Goal: Task Accomplishment & Management: Manage account settings

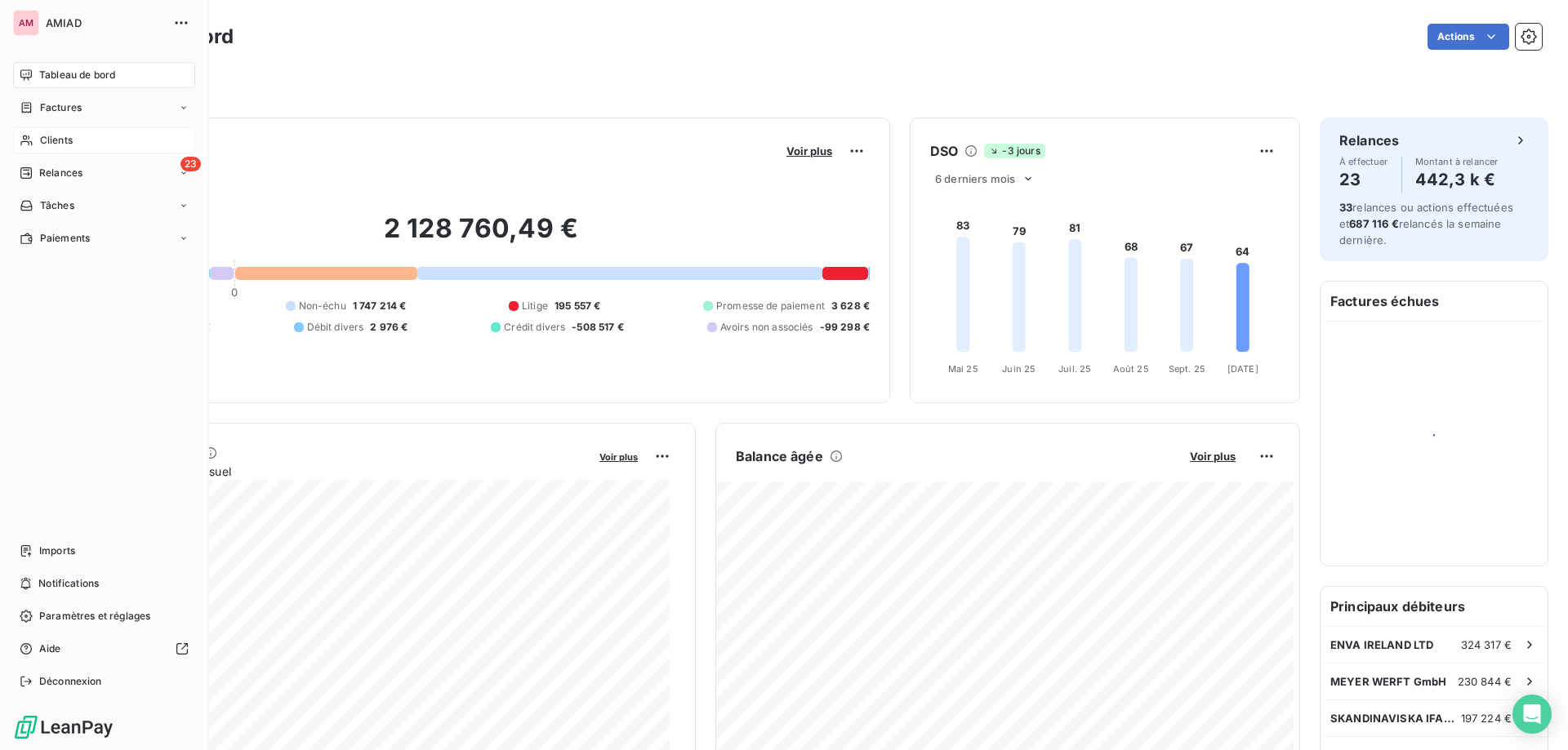
click at [56, 138] on span "Clients" at bounding box center [56, 140] width 32 height 14
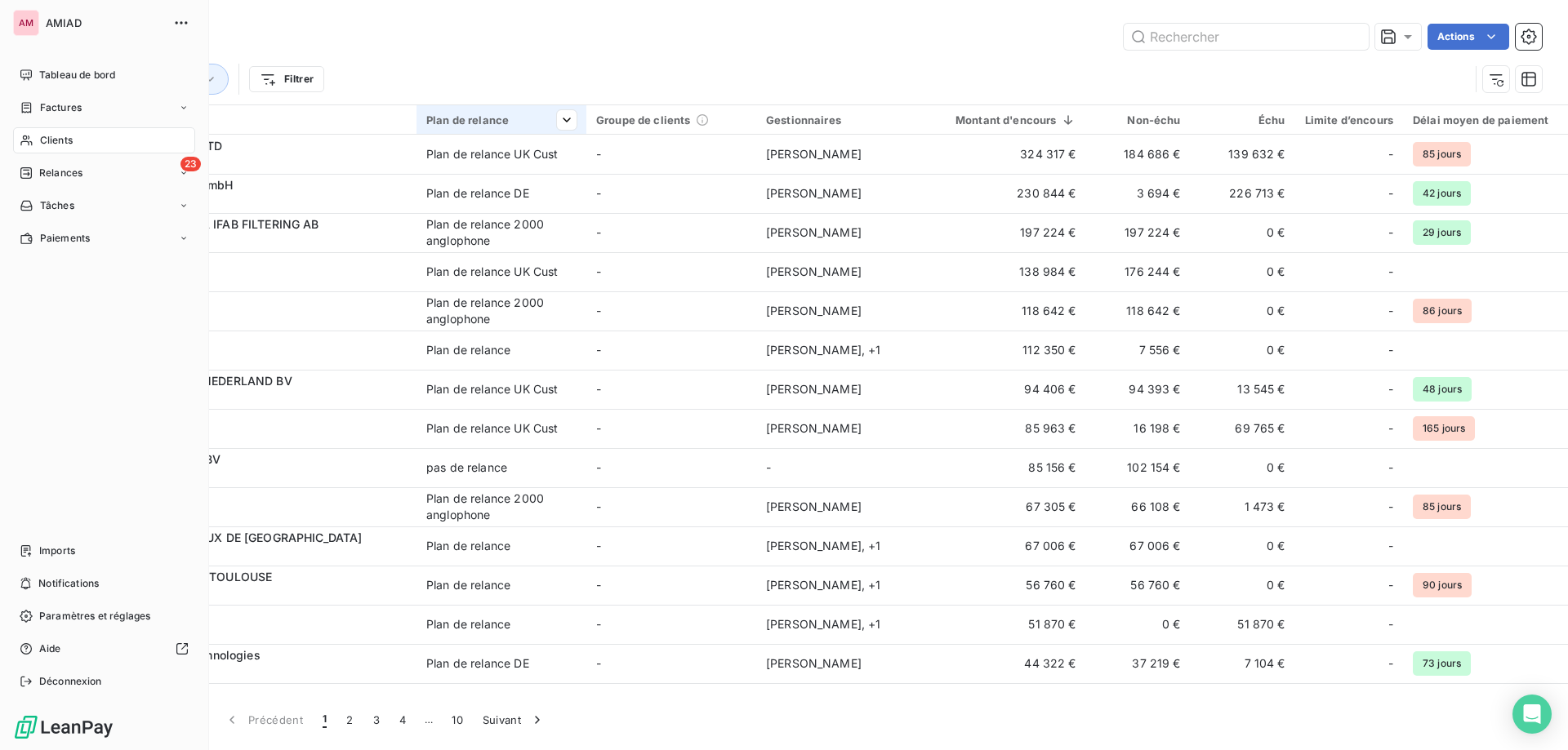
click at [41, 112] on span "Factures" at bounding box center [60, 108] width 41 height 14
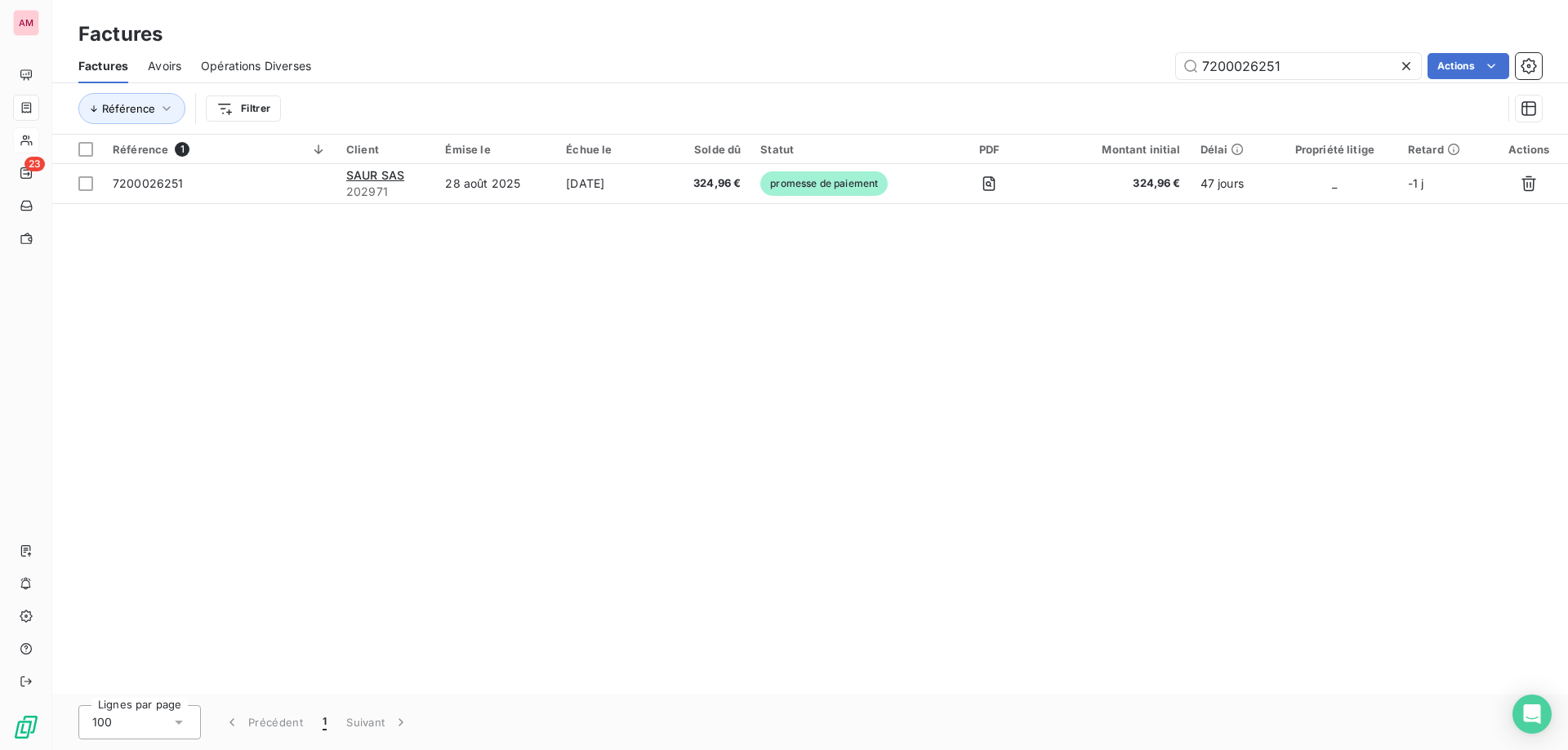
click at [1406, 68] on icon at bounding box center [1406, 66] width 16 height 16
click at [1287, 67] on input "text" at bounding box center [1299, 66] width 245 height 26
paste input "7200026206"
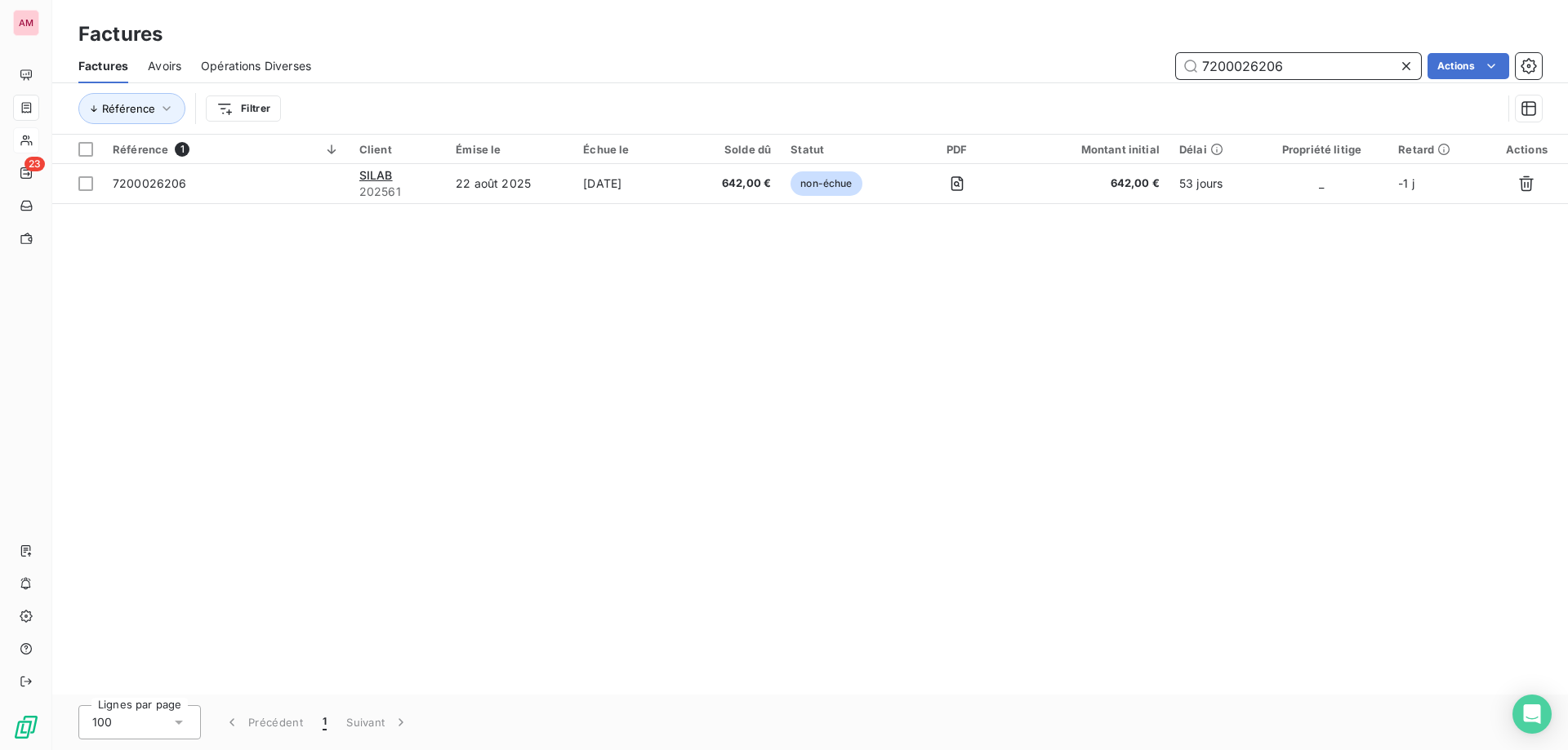
type input "7200026206"
click at [431, 185] on span "202561" at bounding box center [397, 192] width 77 height 16
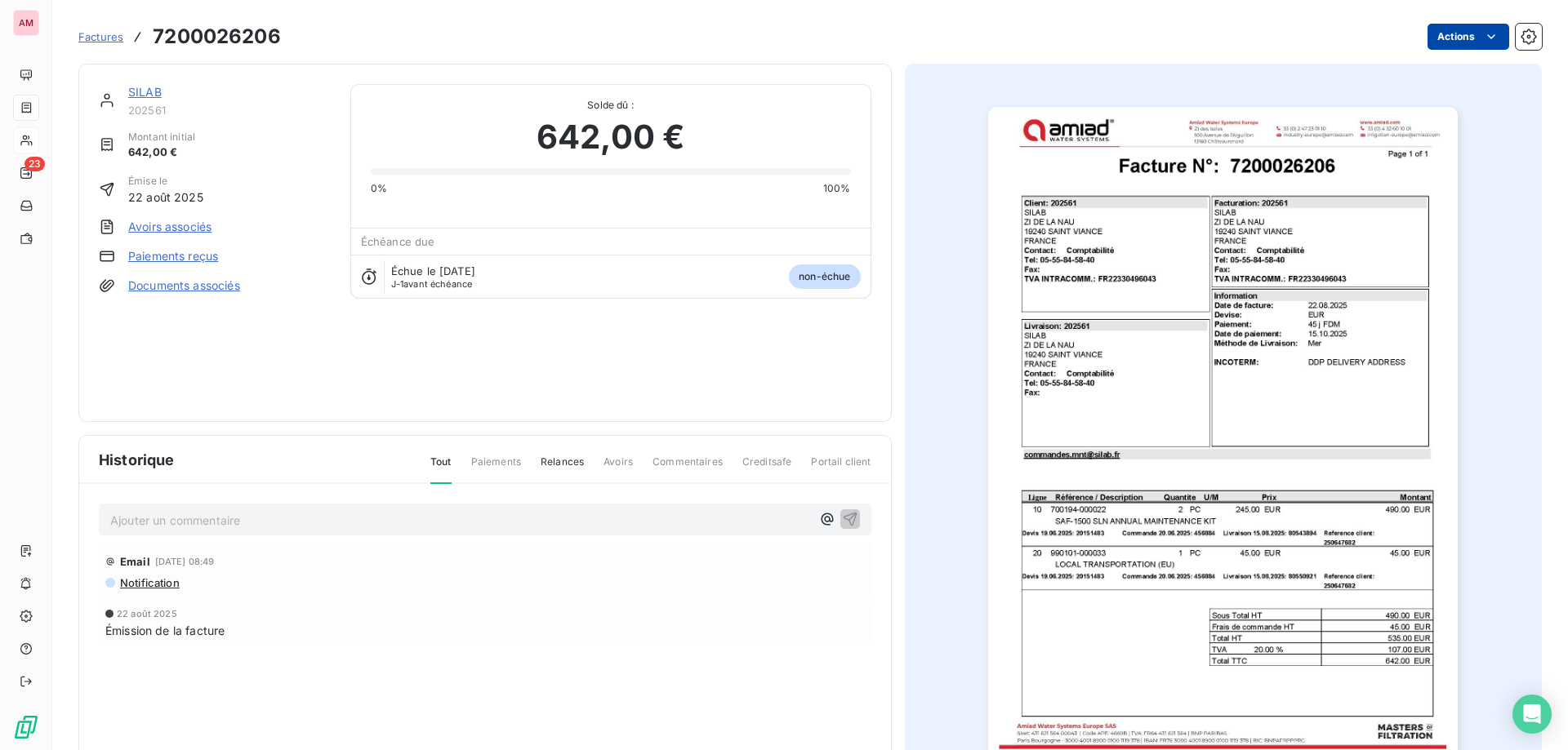
click at [1438, 38] on html "AM 23 Factures 7200026206 Actions SILAB 202561 Montant initial 642,00 € Émise l…" at bounding box center [784, 375] width 1568 height 750
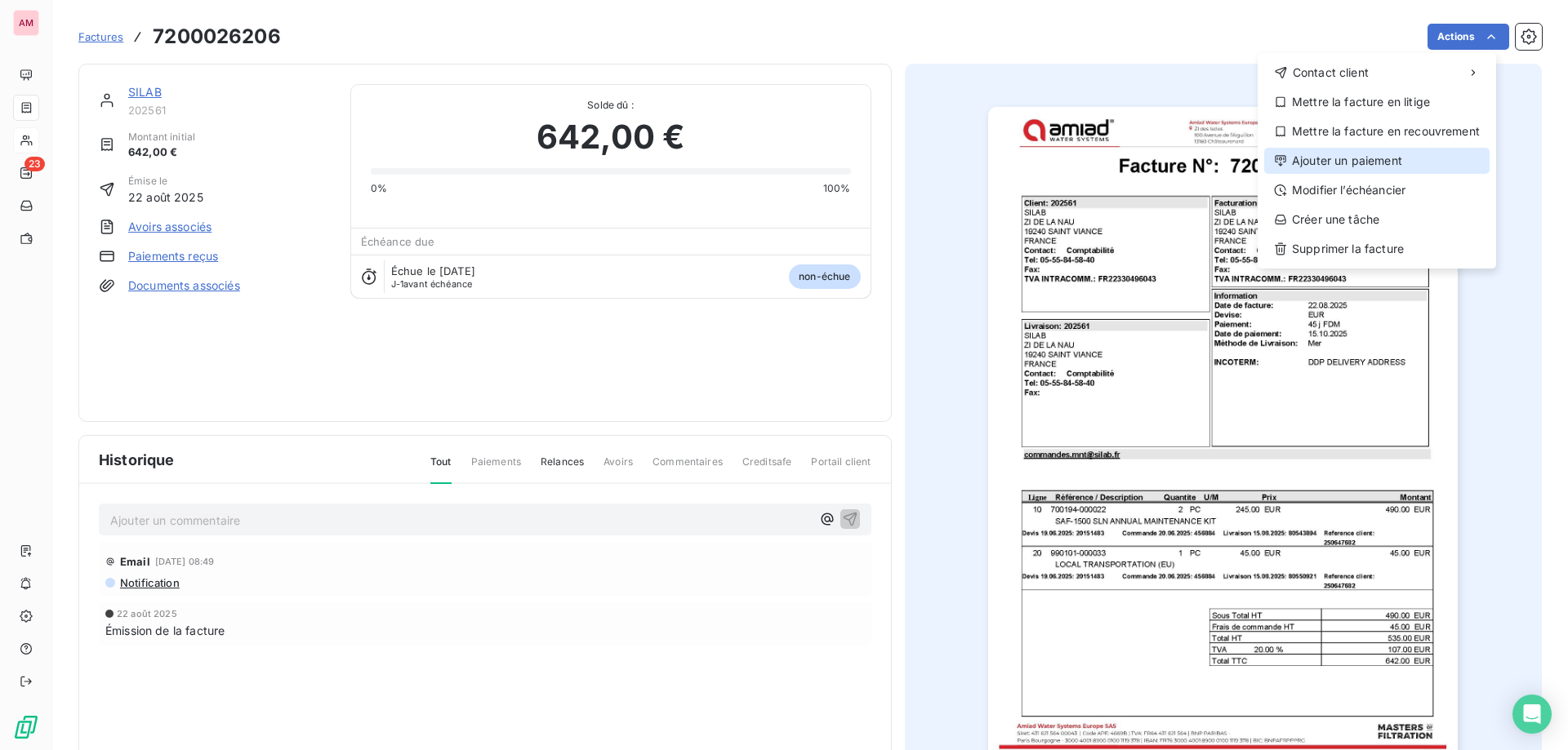
click at [1357, 155] on div "Ajouter un paiement" at bounding box center [1377, 160] width 225 height 26
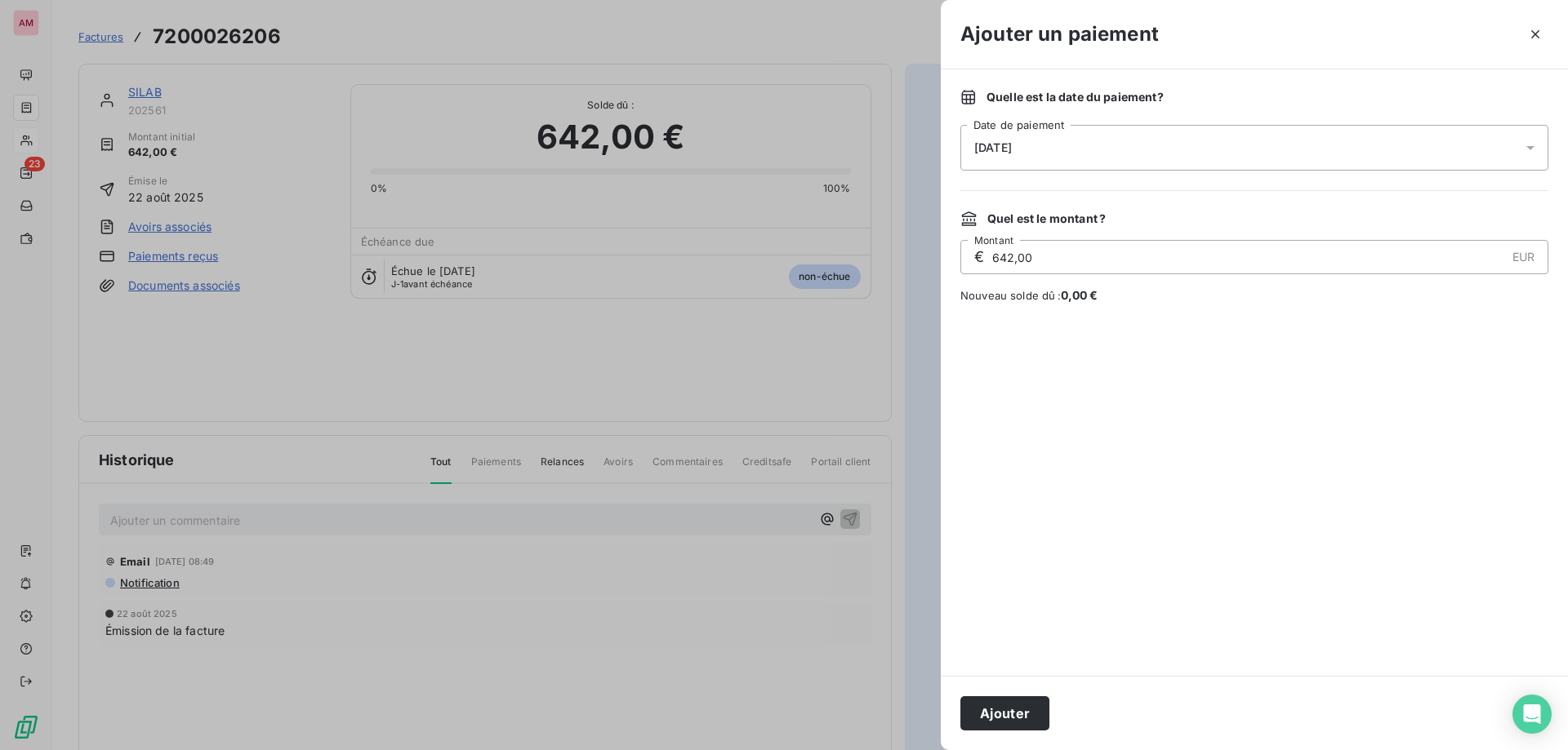
click at [1043, 134] on div "[DATE]" at bounding box center [1254, 148] width 588 height 46
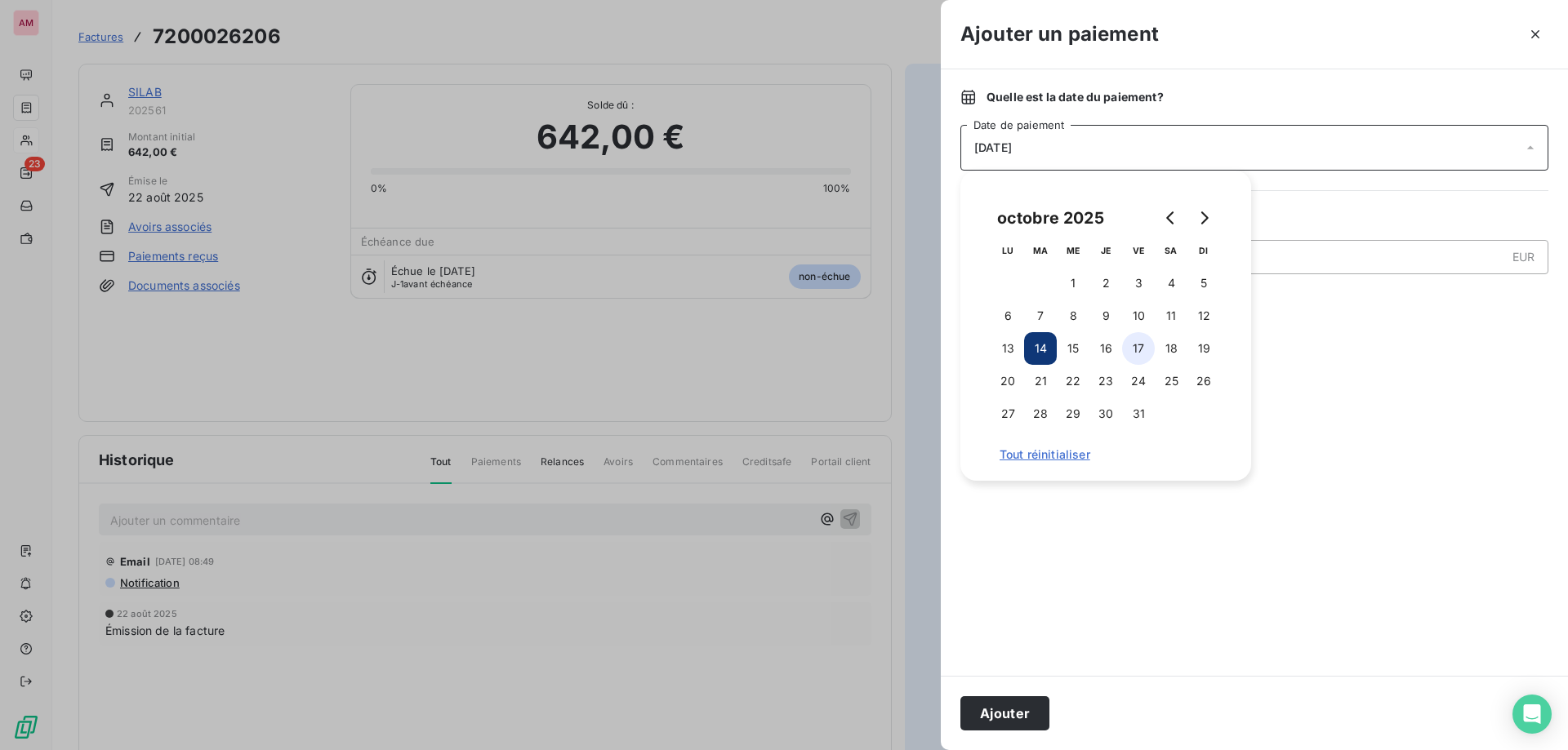
click at [1135, 345] on button "17" at bounding box center [1138, 348] width 32 height 32
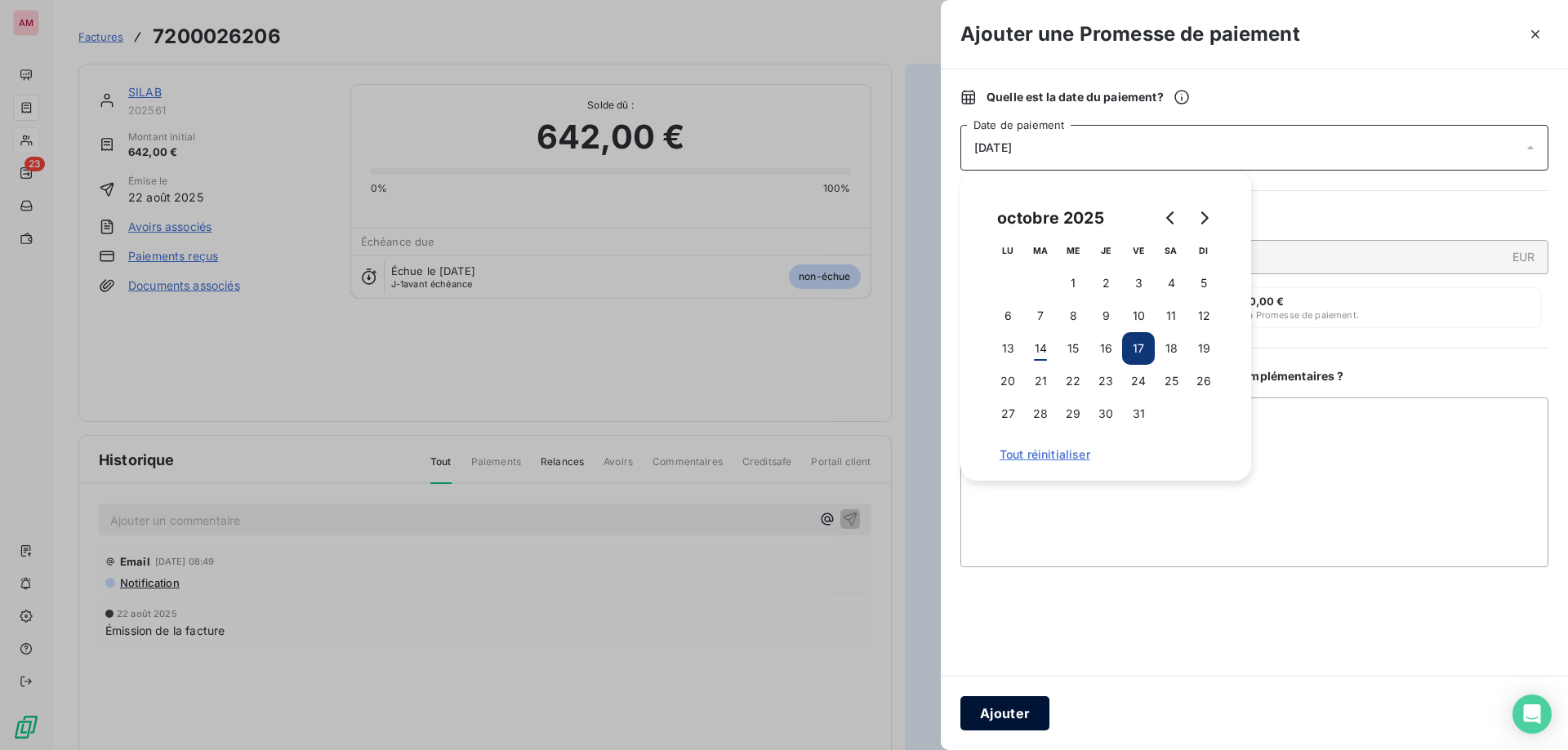
click at [1014, 713] on button "Ajouter" at bounding box center [1004, 713] width 89 height 34
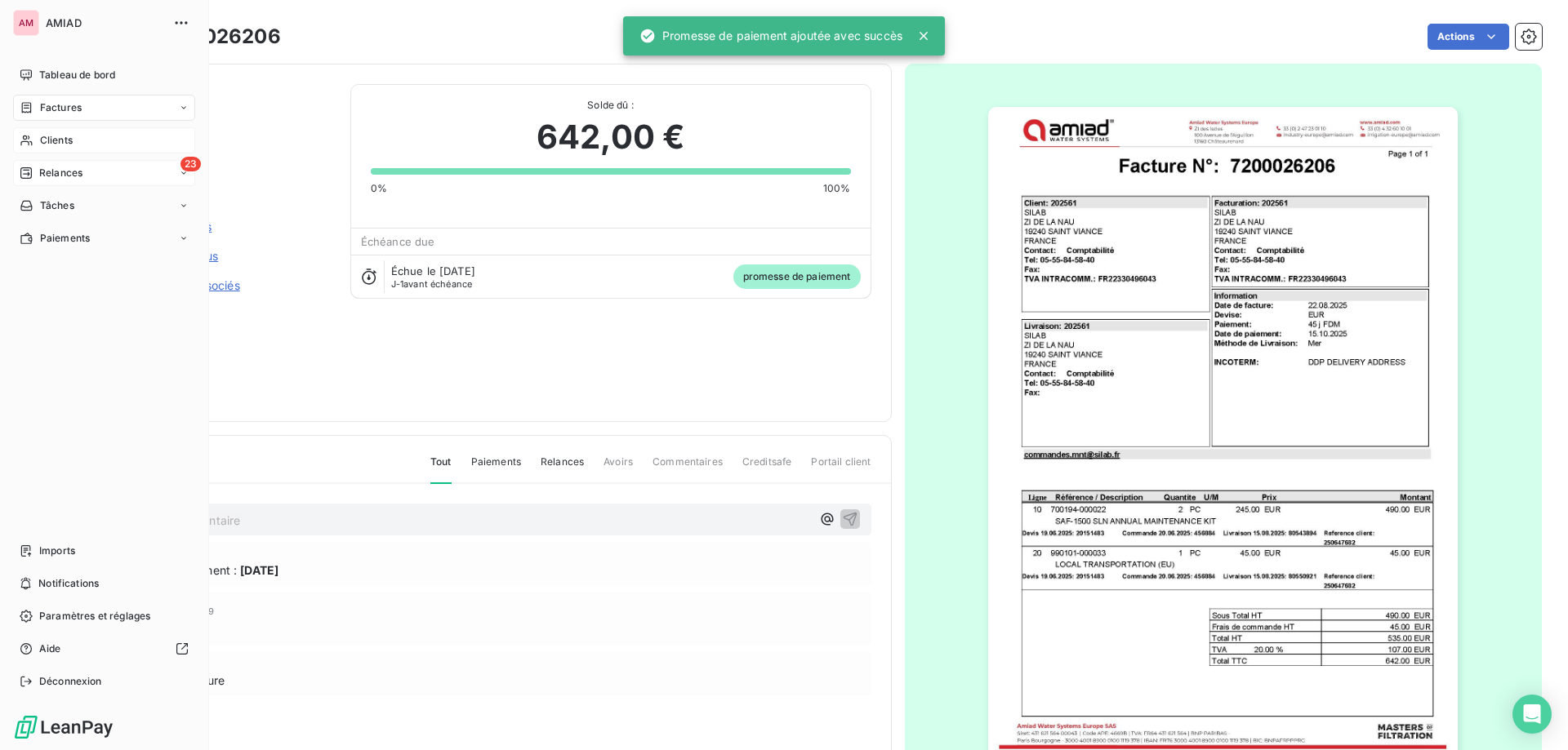
click at [32, 184] on div "23 Relances" at bounding box center [104, 173] width 182 height 26
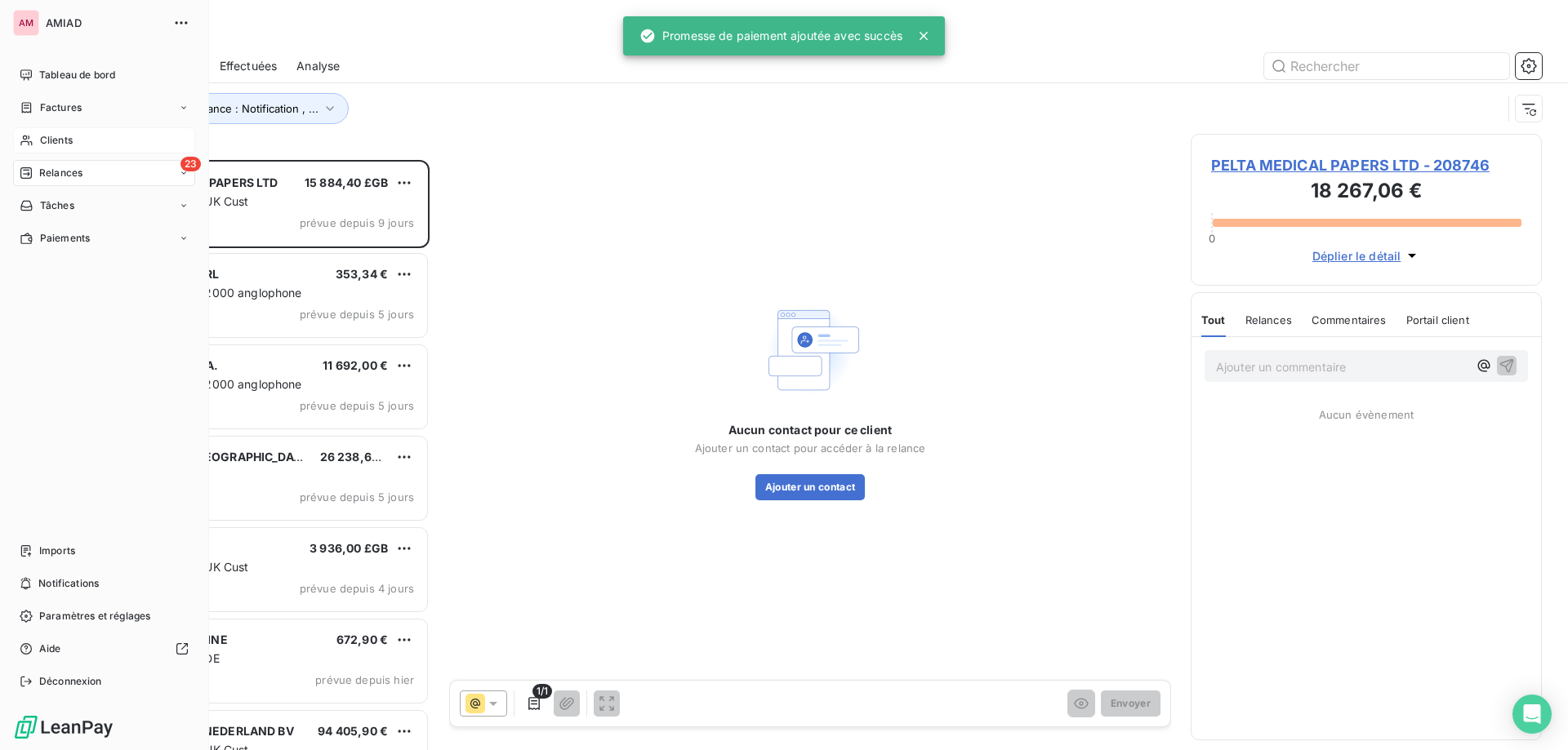
scroll to position [578, 339]
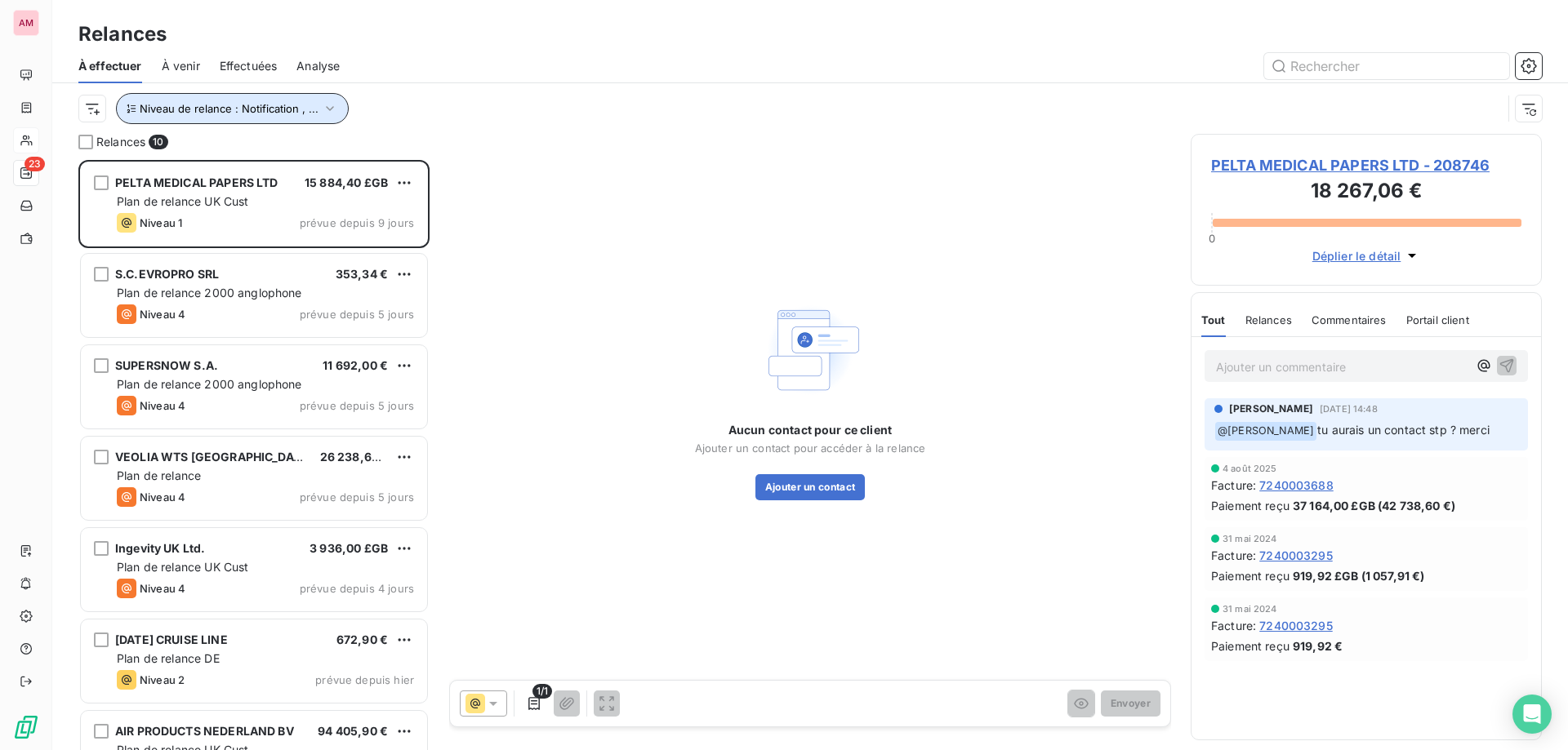
click at [310, 103] on span "Niveau de relance : Notification , ..." at bounding box center [229, 108] width 179 height 14
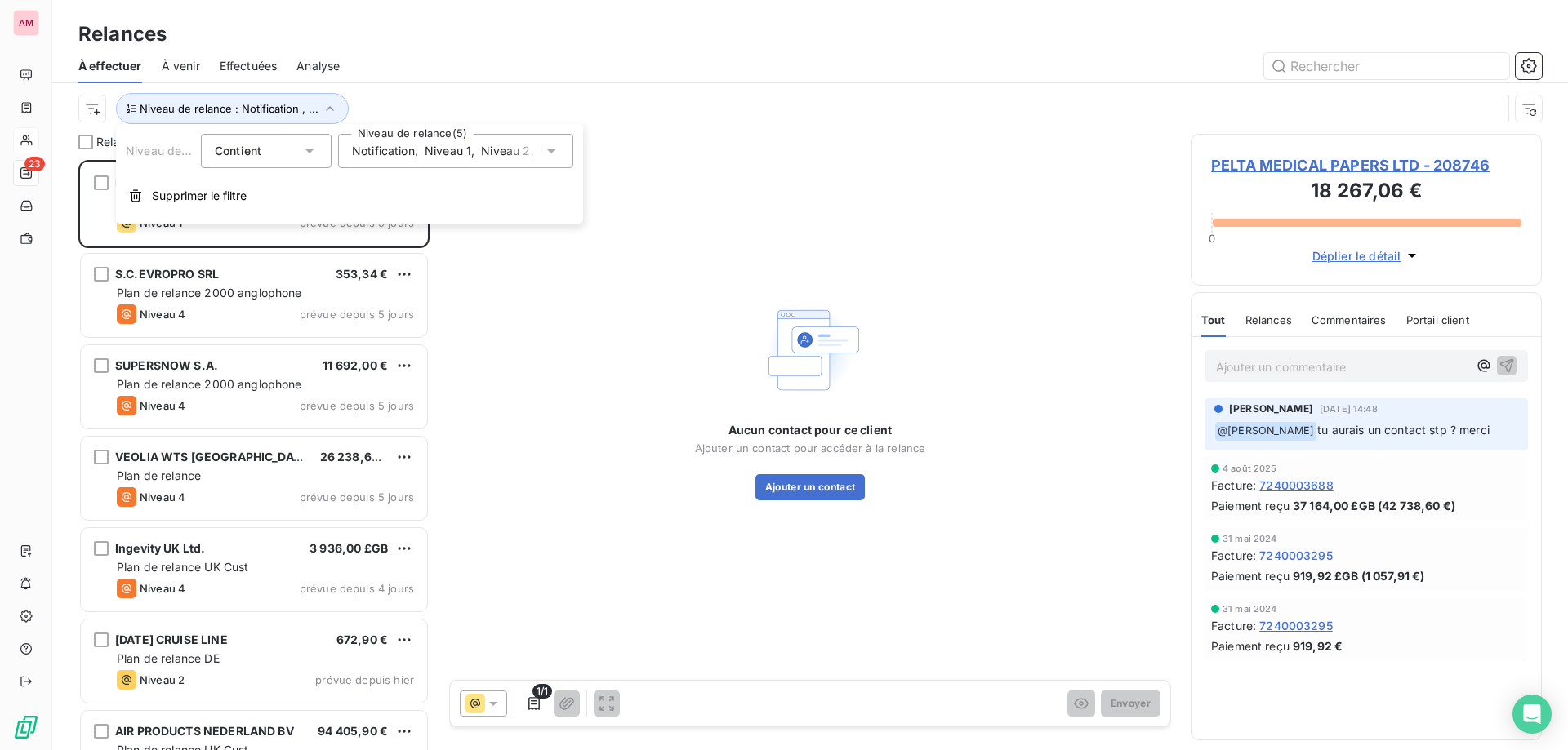
click at [422, 154] on div "Notification , Niveau 1 , [PERSON_NAME] 2 , Niveau 3 , Niveau 4" at bounding box center [448, 151] width 191 height 16
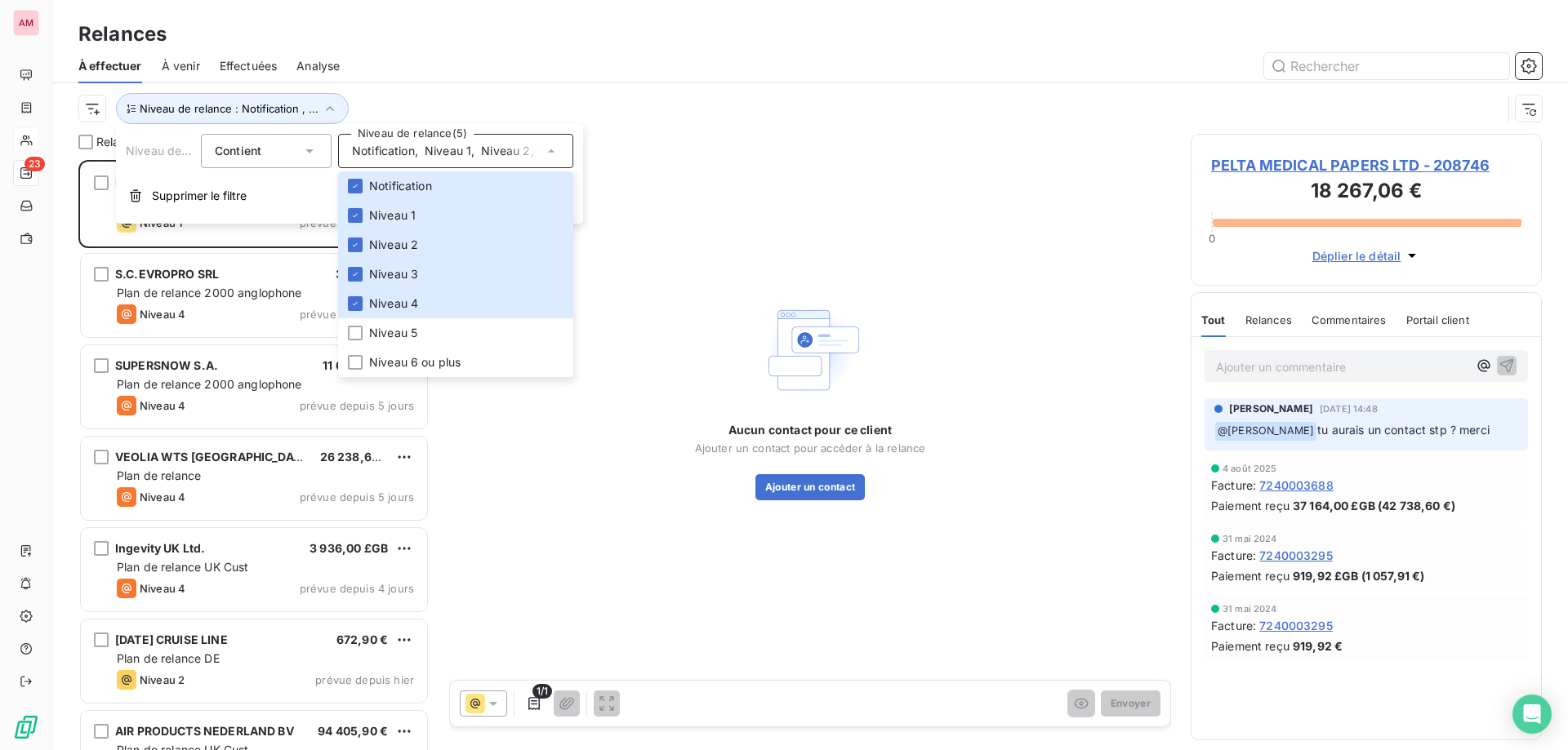
click at [703, 101] on div "Niveau de relance : Notification , ..." at bounding box center [790, 108] width 1423 height 31
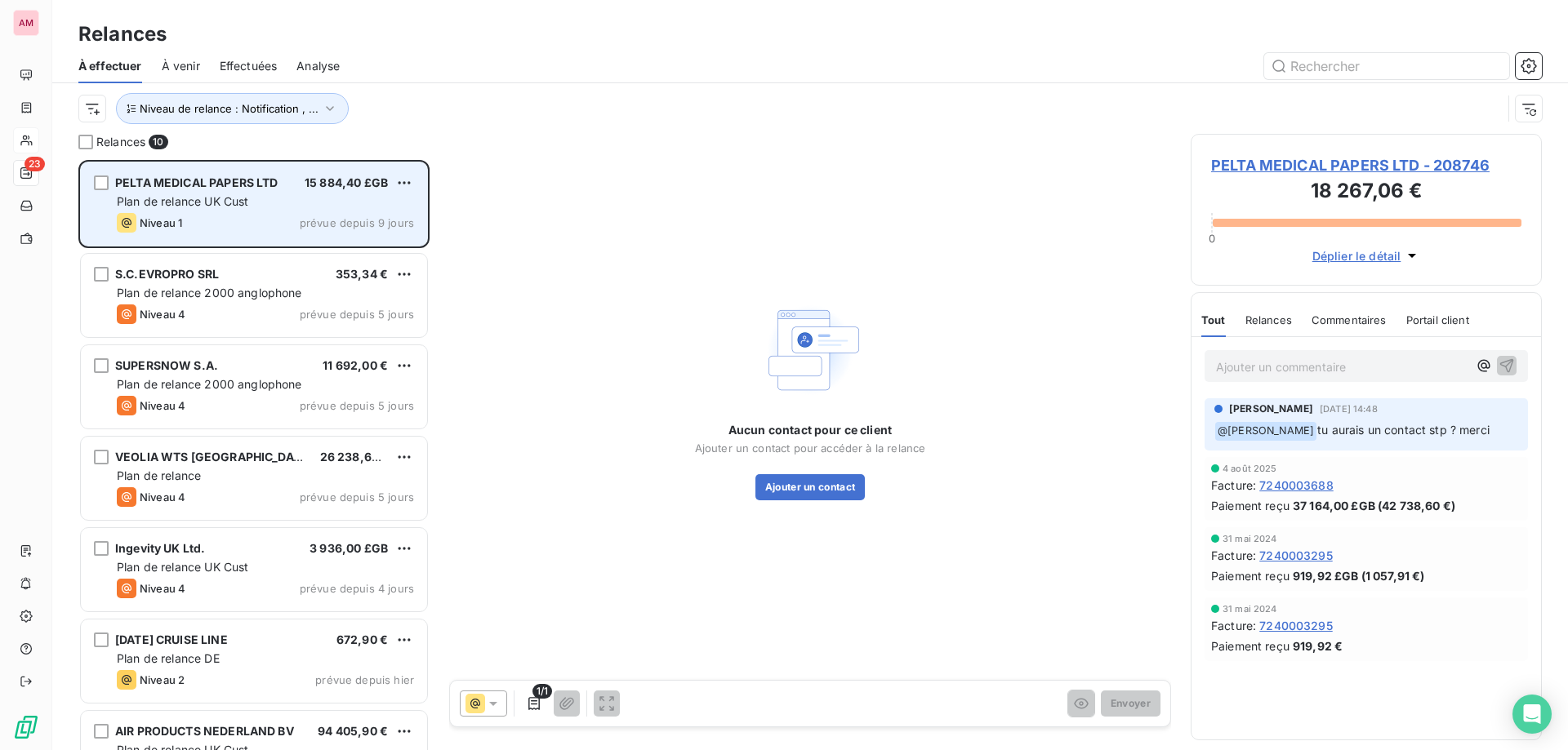
click at [309, 208] on div "Plan de relance UK Cust" at bounding box center [266, 202] width 297 height 16
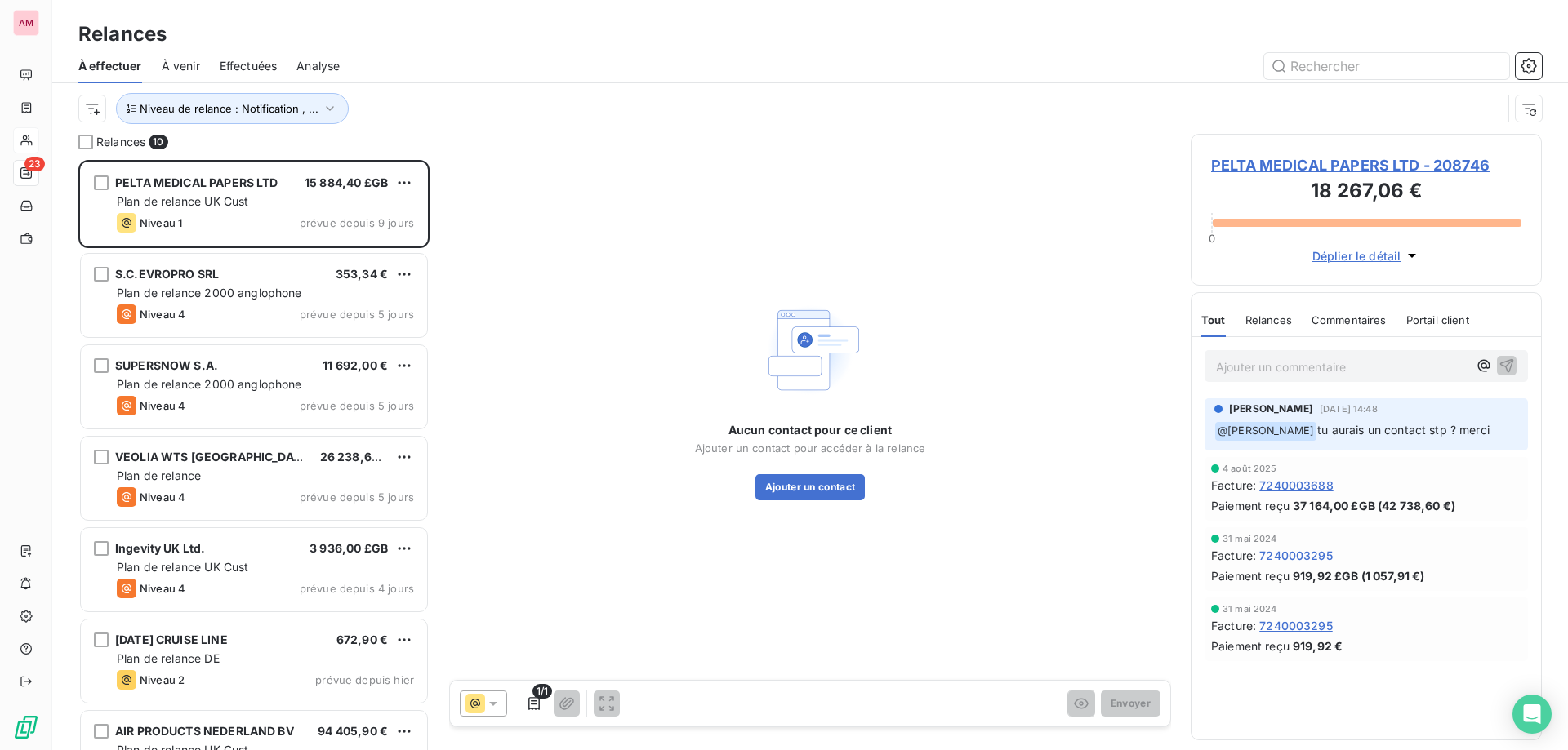
click at [1373, 168] on span "PELTA MEDICAL PAPERS LTD - 208746" at bounding box center [1366, 165] width 311 height 22
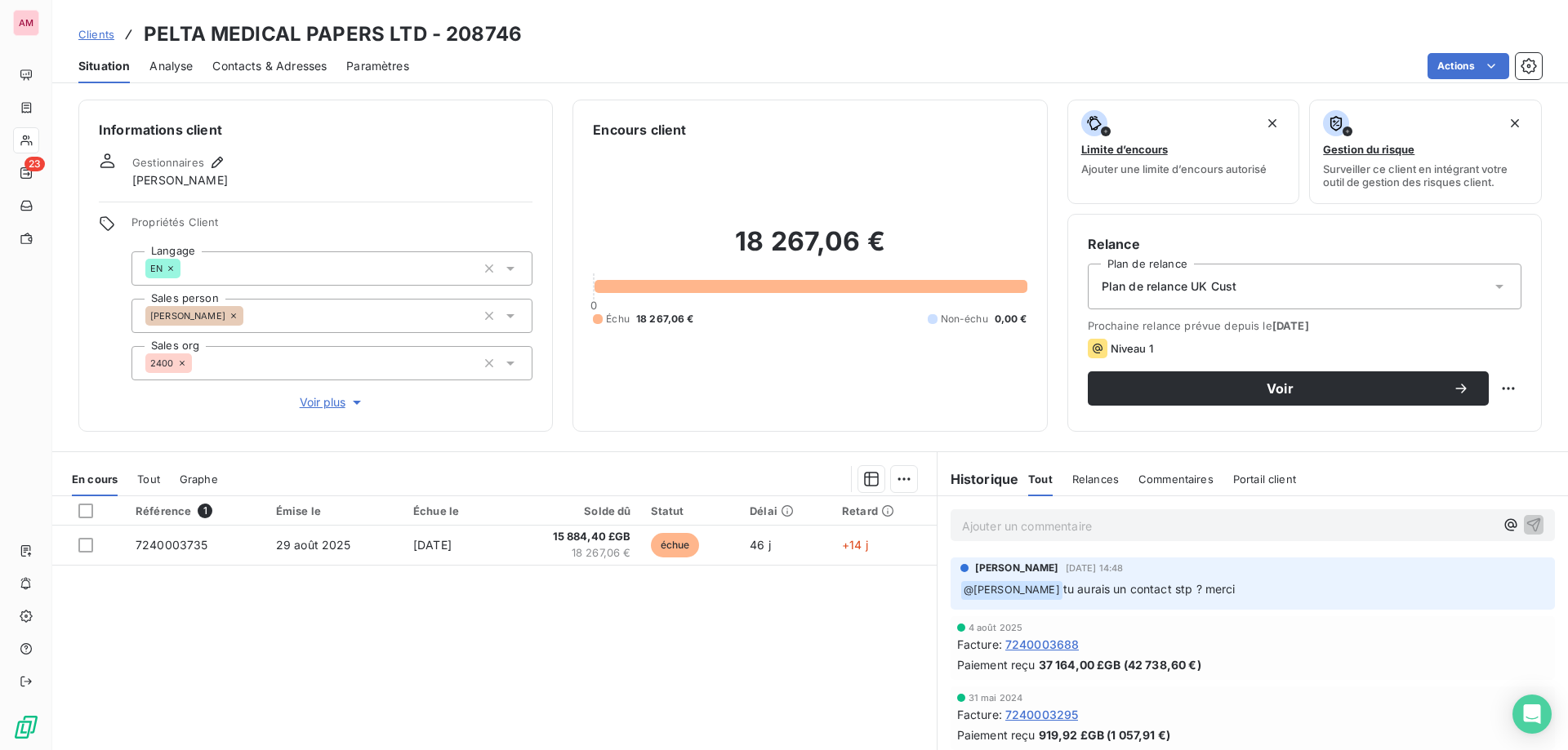
click at [266, 63] on span "Contacts & Adresses" at bounding box center [269, 66] width 114 height 16
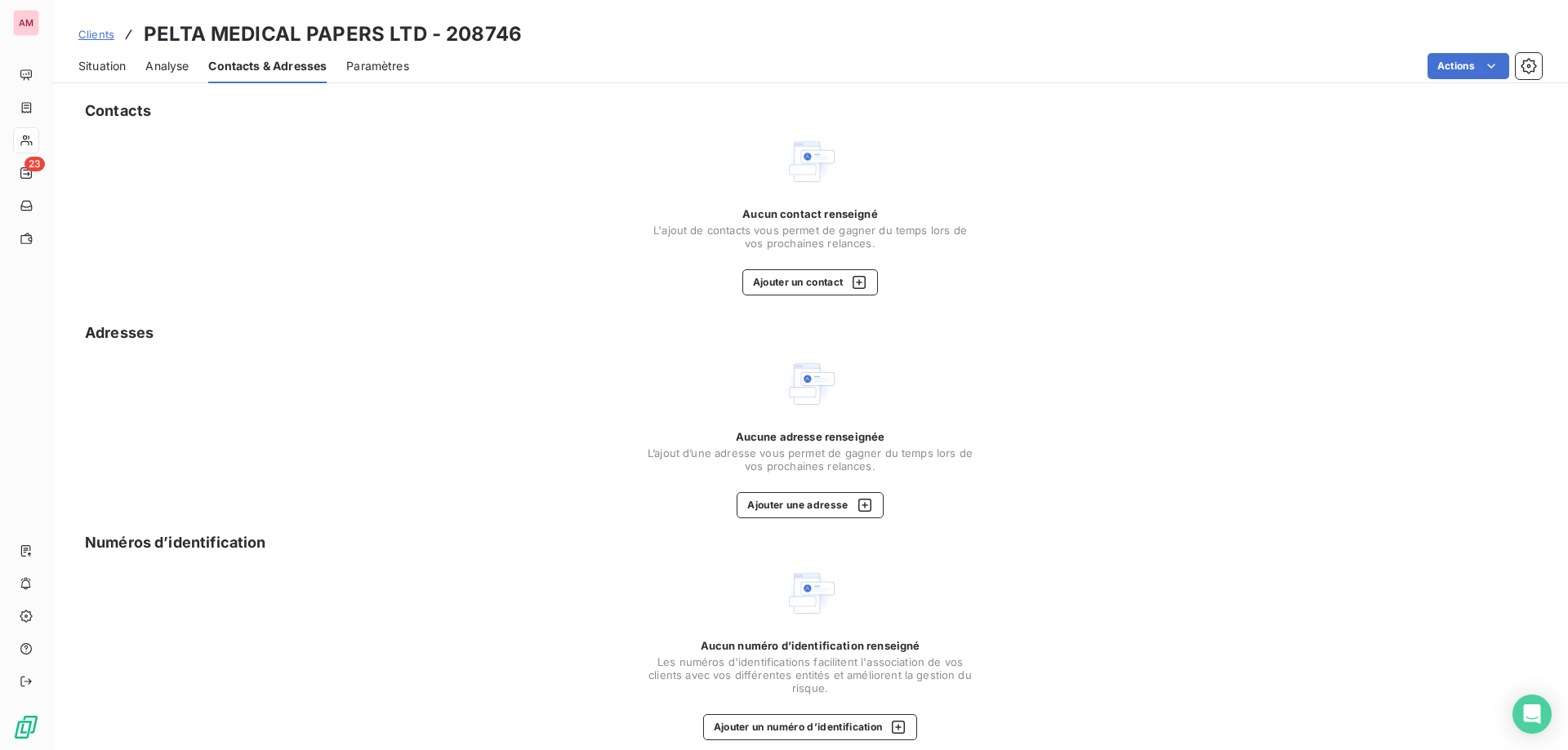
click at [775, 221] on div "Aucun contact renseigné L'ajout de contacts vous permet de gagner du temps lors…" at bounding box center [810, 228] width 327 height 42
click at [766, 279] on button "Ajouter un contact" at bounding box center [810, 282] width 136 height 26
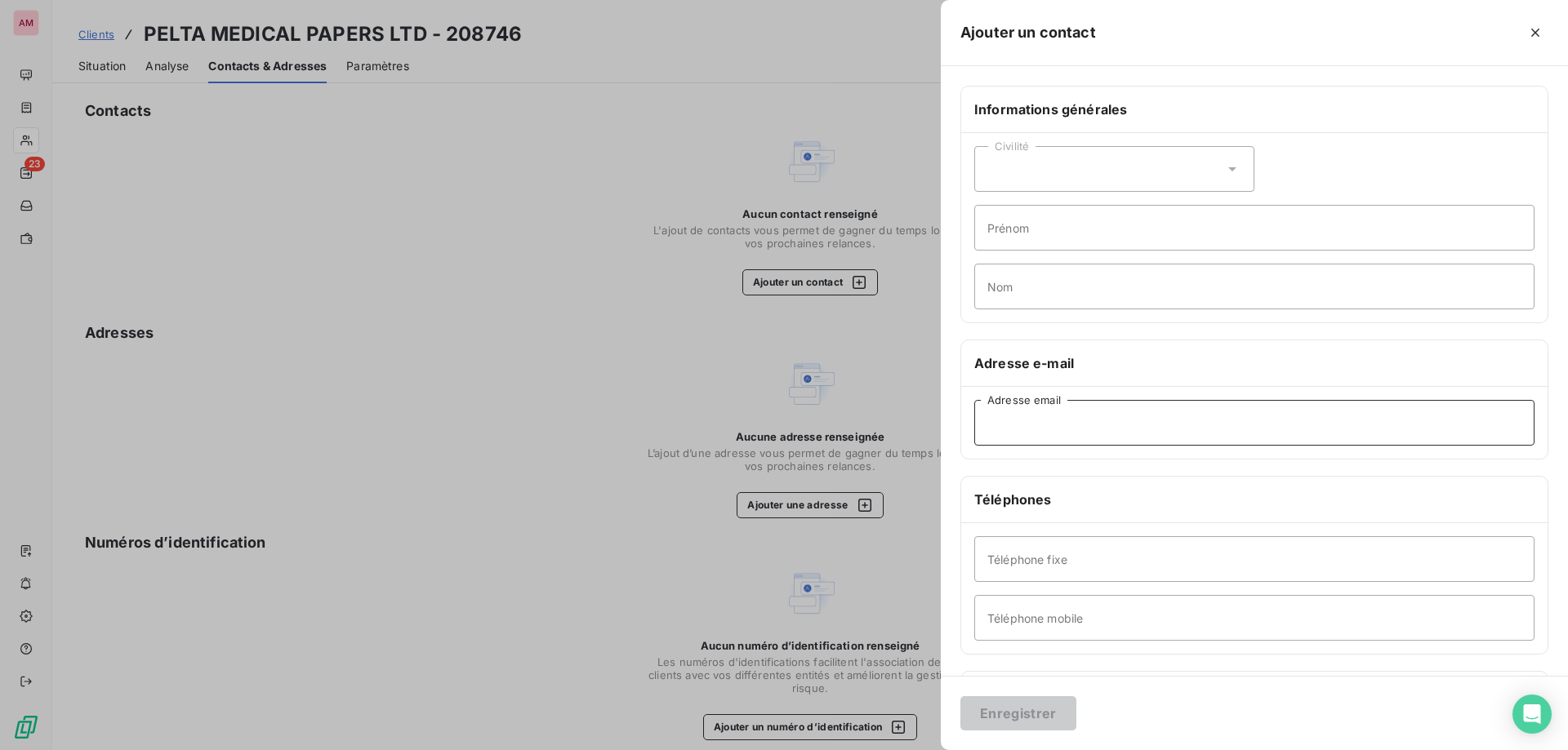
drag, startPoint x: 1068, startPoint y: 433, endPoint x: 1001, endPoint y: 557, distance: 140.9
click at [1068, 433] on input "Adresse email" at bounding box center [1255, 422] width 560 height 46
paste input "[EMAIL_ADDRESS][DOMAIN_NAME]"
type input "[EMAIL_ADDRESS][DOMAIN_NAME]"
click at [1031, 733] on div "Enregistrer" at bounding box center [1255, 713] width 627 height 75
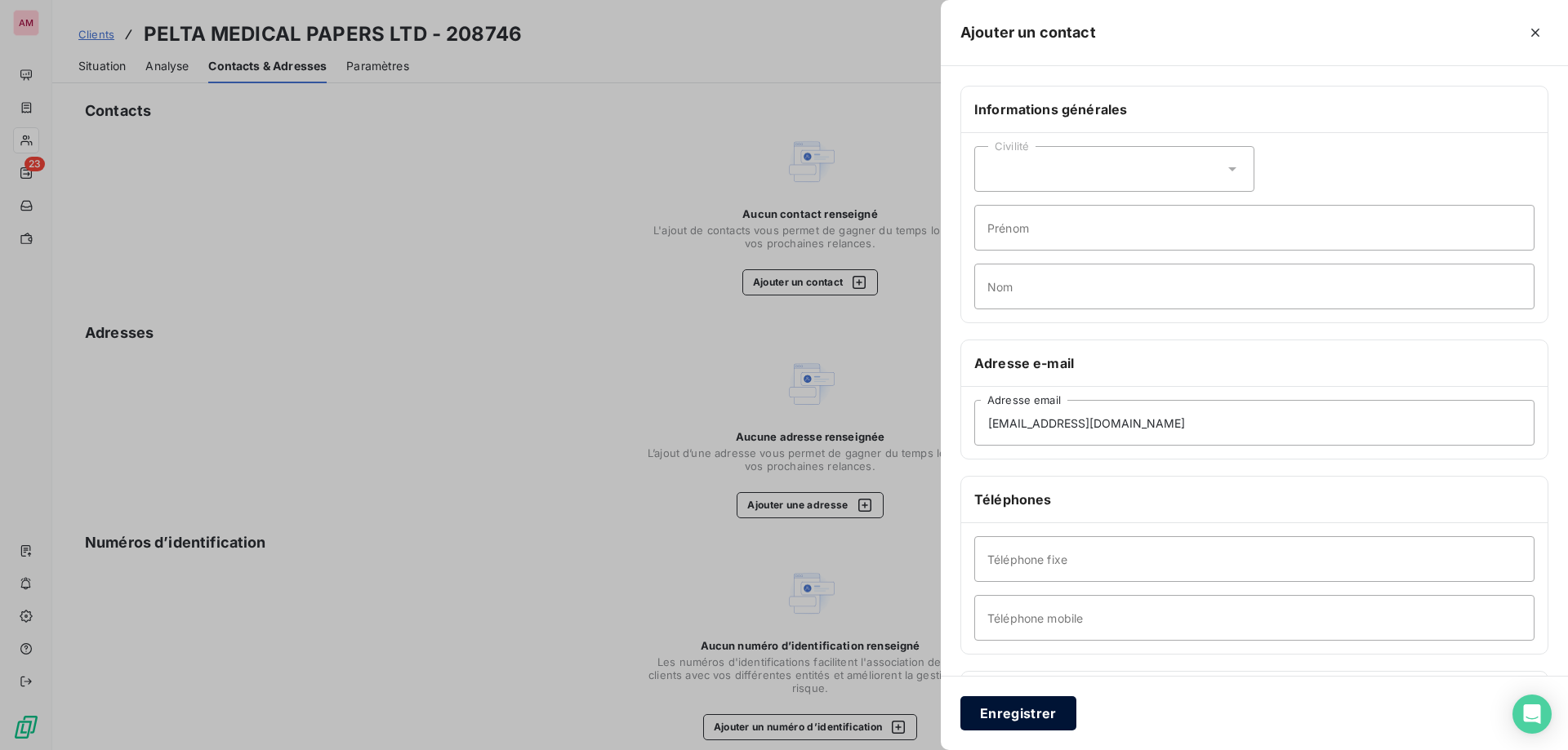
click at [1029, 713] on button "Enregistrer" at bounding box center [1018, 713] width 116 height 34
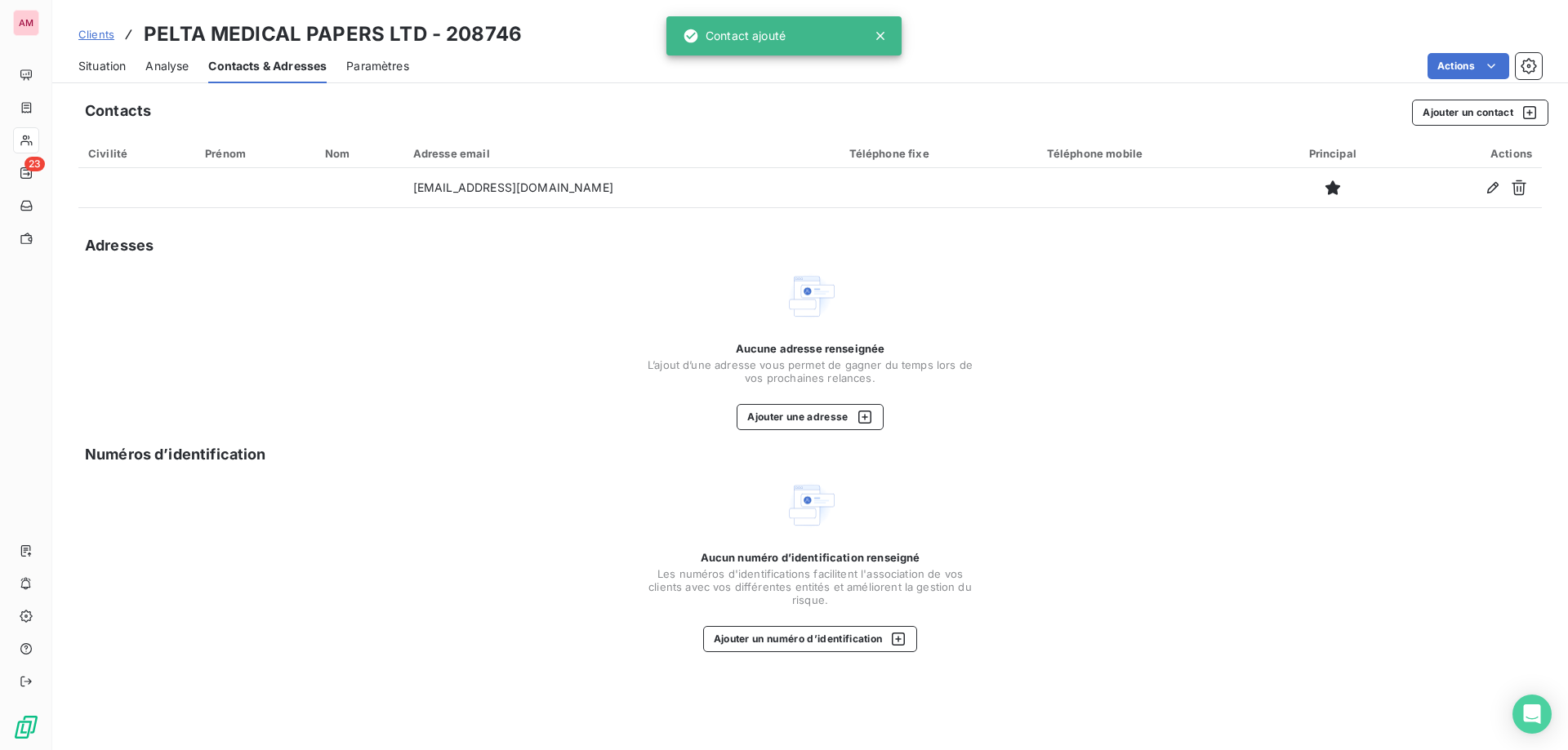
click at [101, 60] on span "Situation" at bounding box center [102, 66] width 48 height 16
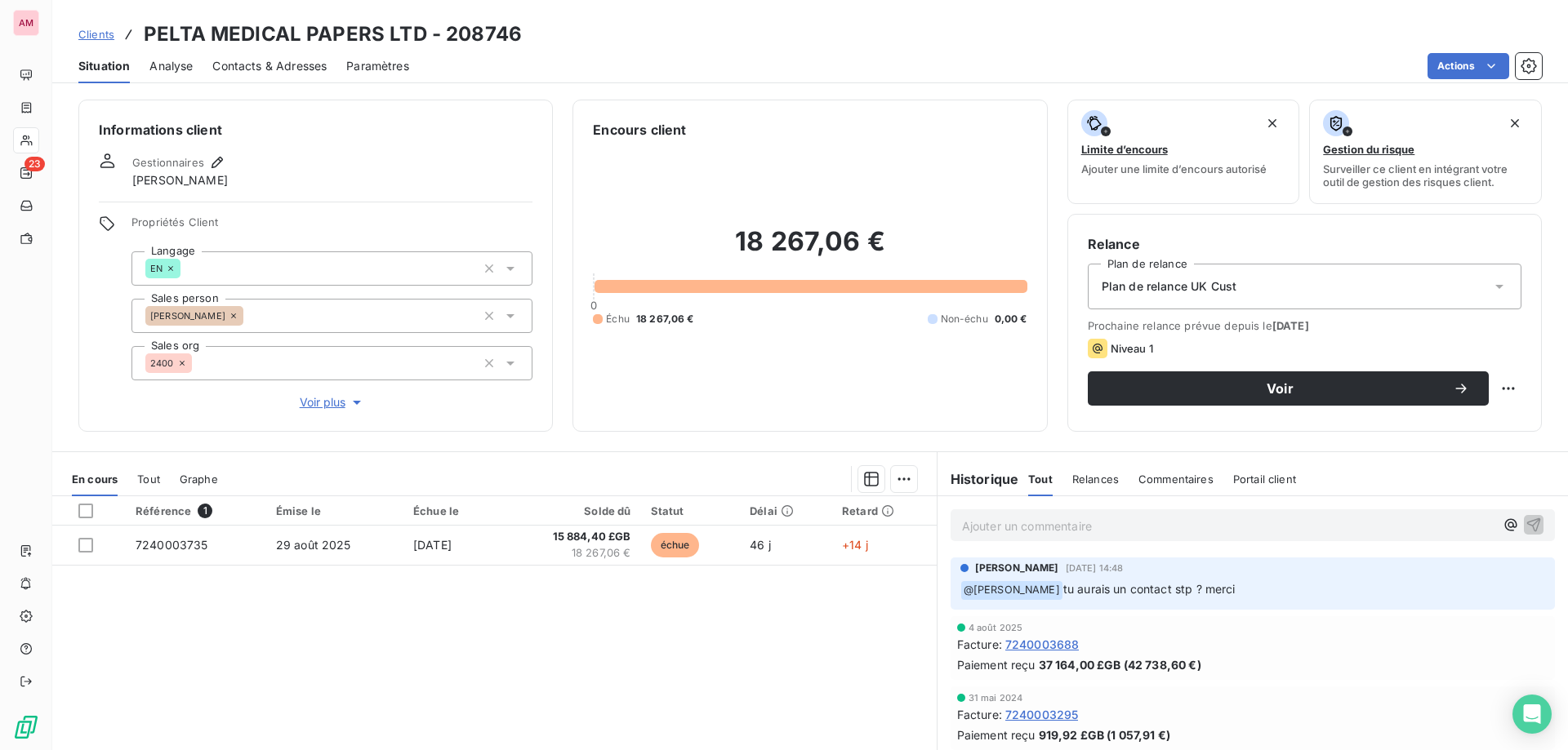
click at [1056, 524] on p "Ajouter un commentaire ﻿" at bounding box center [1228, 526] width 532 height 21
click at [1502, 521] on icon "button" at bounding box center [1510, 524] width 16 height 16
click at [1331, 581] on span "[PERSON_NAME]" at bounding box center [1376, 579] width 135 height 14
click at [1502, 520] on icon "button" at bounding box center [1510, 525] width 16 height 16
click at [1328, 600] on span "[PERSON_NAME]" at bounding box center [1349, 599] width 82 height 14
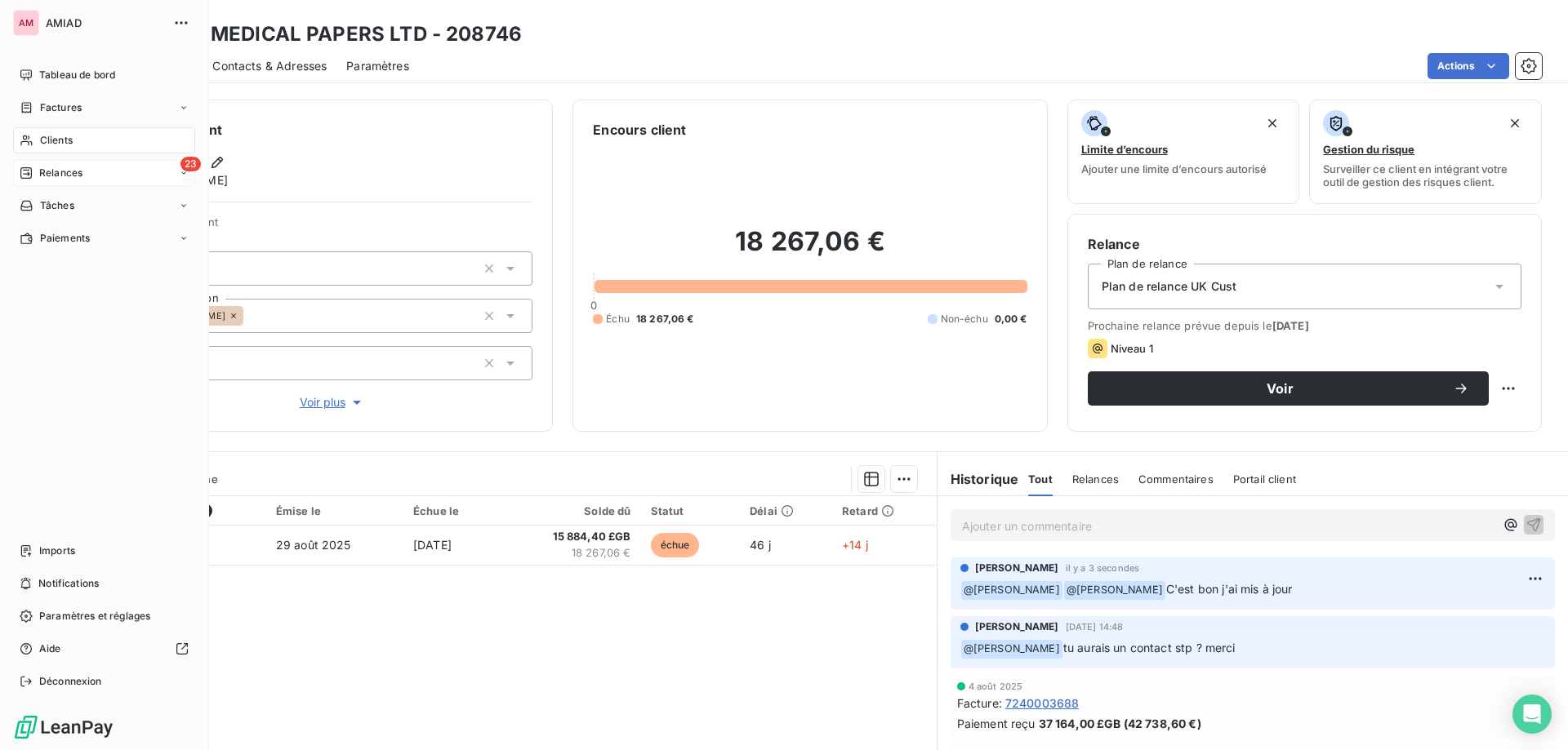
click at [105, 163] on div "23 Relances" at bounding box center [104, 173] width 182 height 26
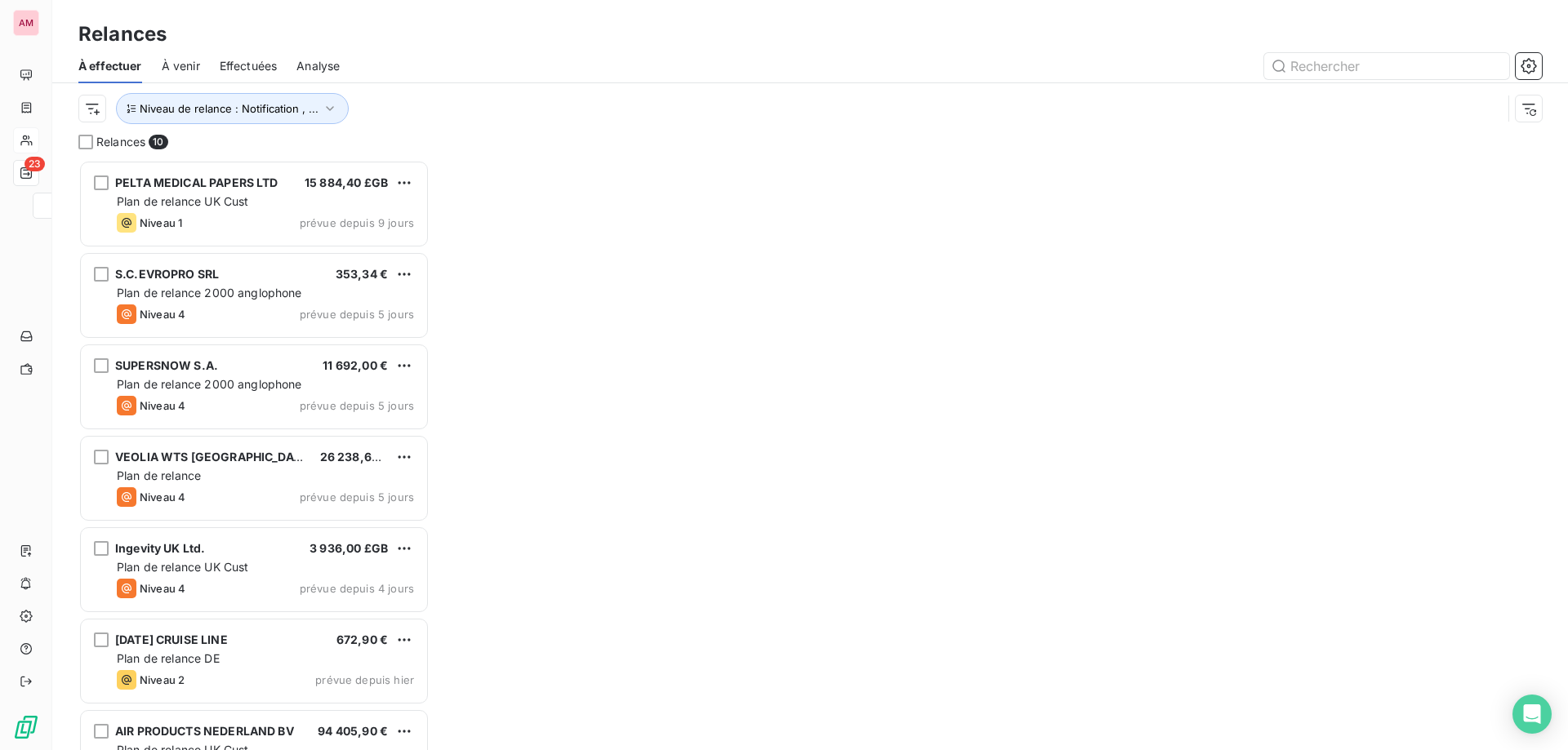
scroll to position [578, 339]
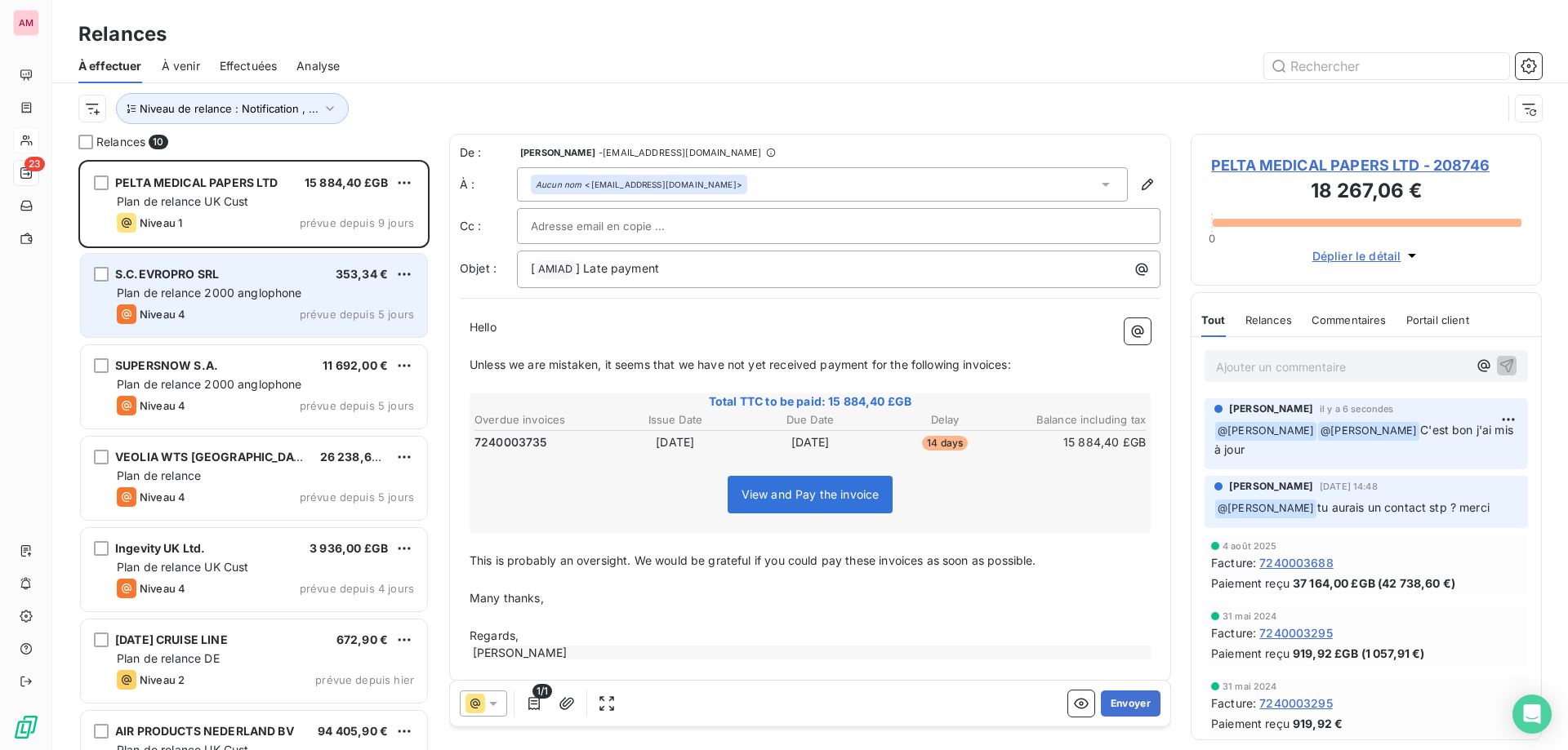
click at [302, 285] on div "Plan de relance 2000 anglophone" at bounding box center [266, 293] width 297 height 16
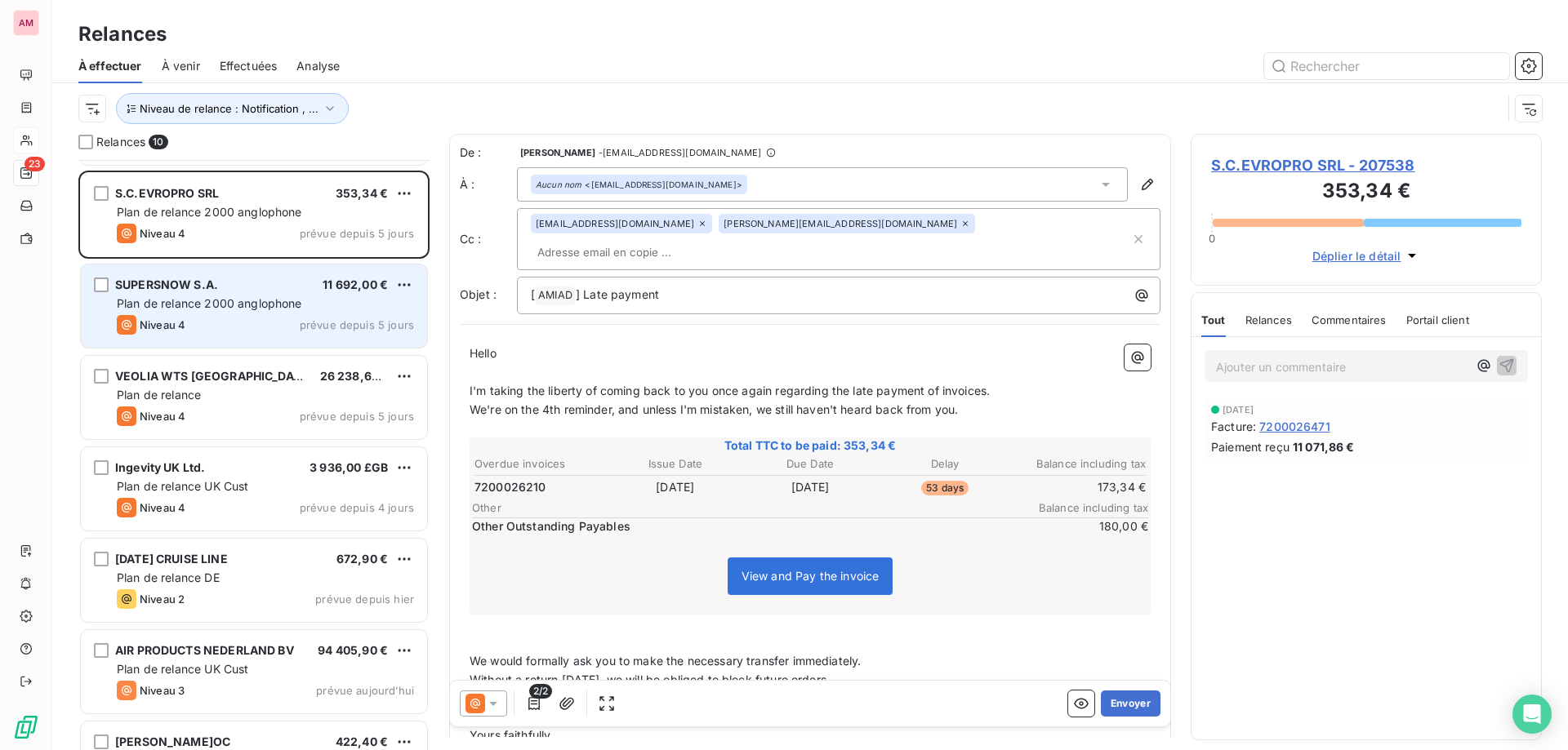
scroll to position [83, 0]
click at [238, 319] on div "Niveau 4 prévue depuis 5 jours" at bounding box center [266, 324] width 297 height 20
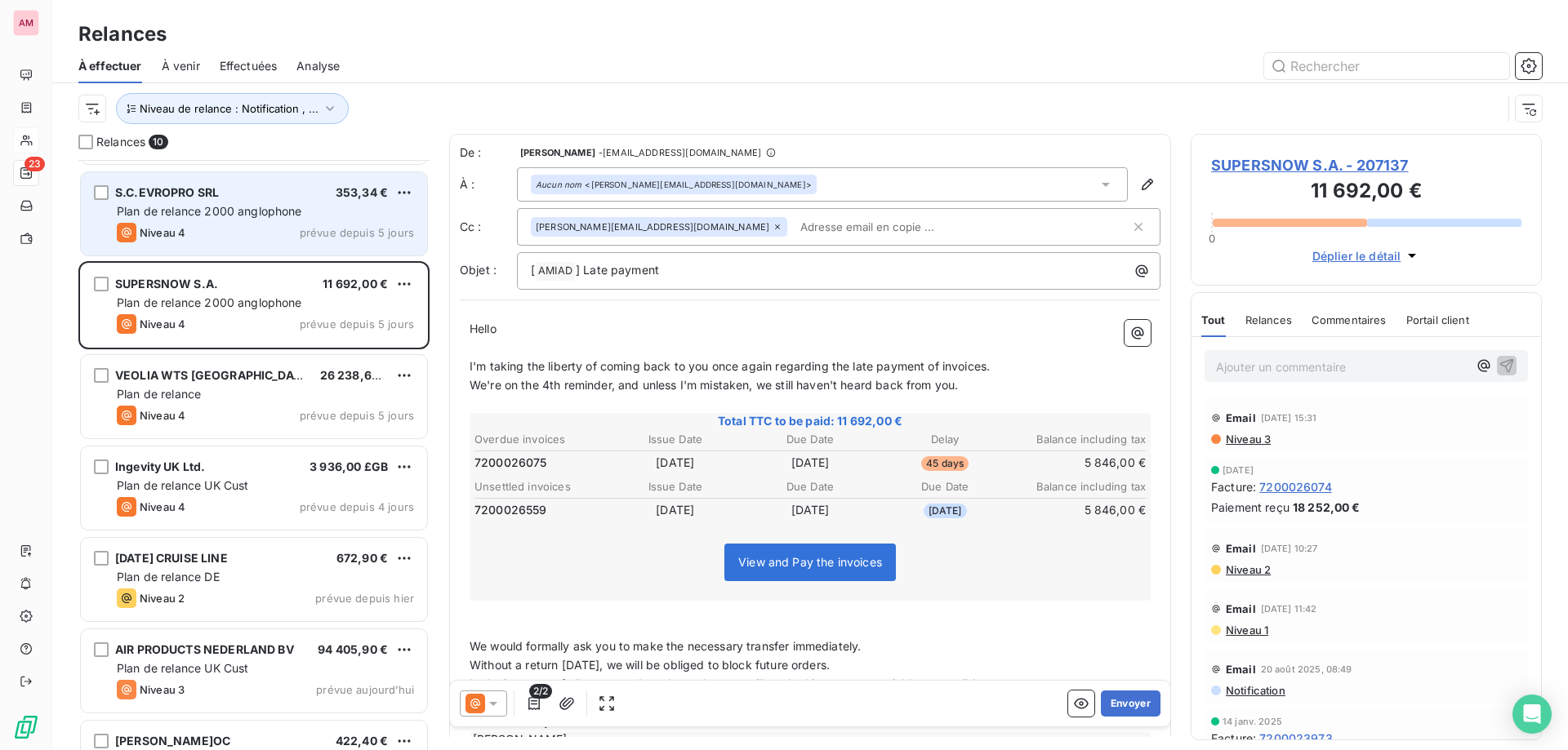
click at [243, 225] on div "Niveau 4 prévue depuis 5 jours" at bounding box center [266, 233] width 297 height 20
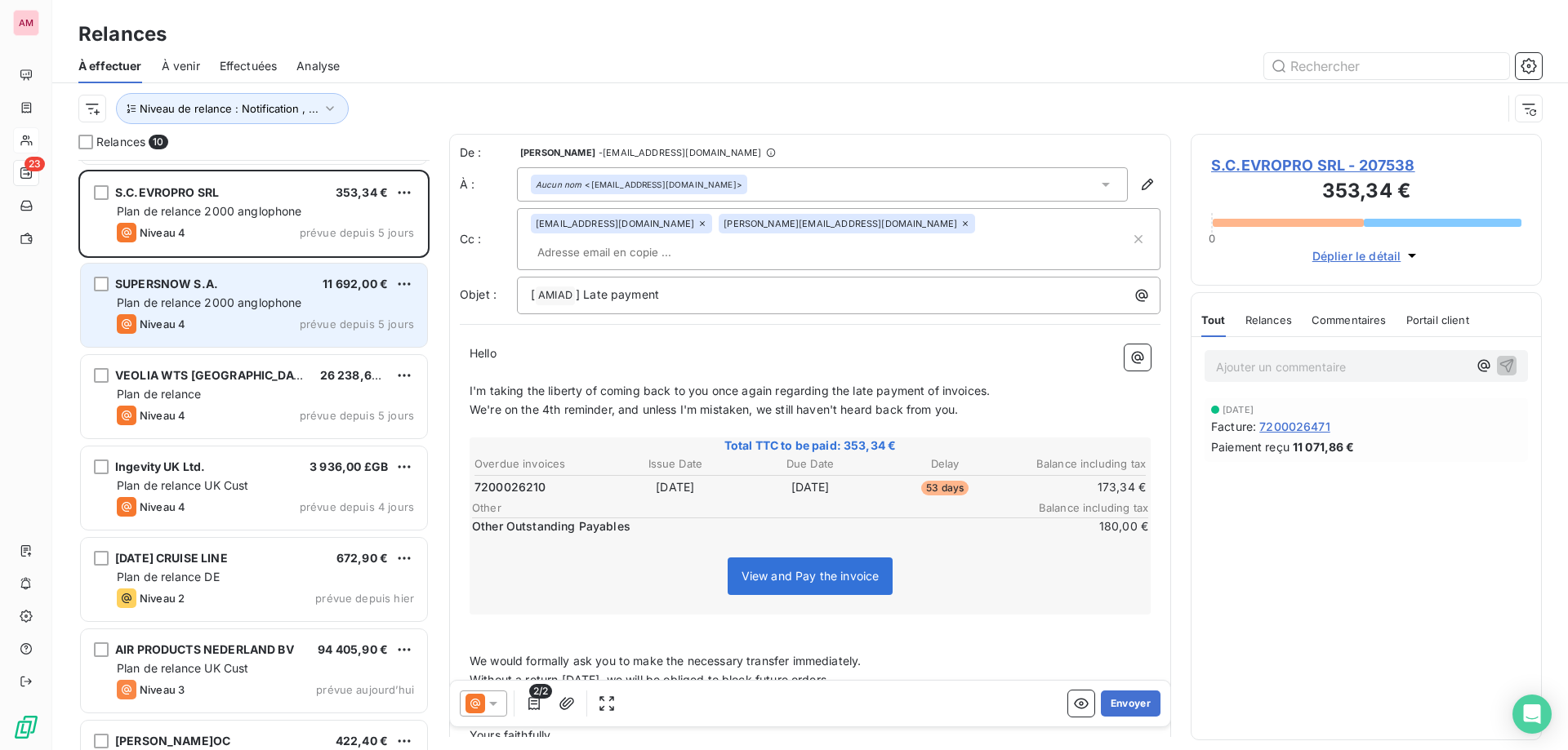
click at [252, 297] on span "Plan de relance 2000 anglophone" at bounding box center [210, 302] width 186 height 14
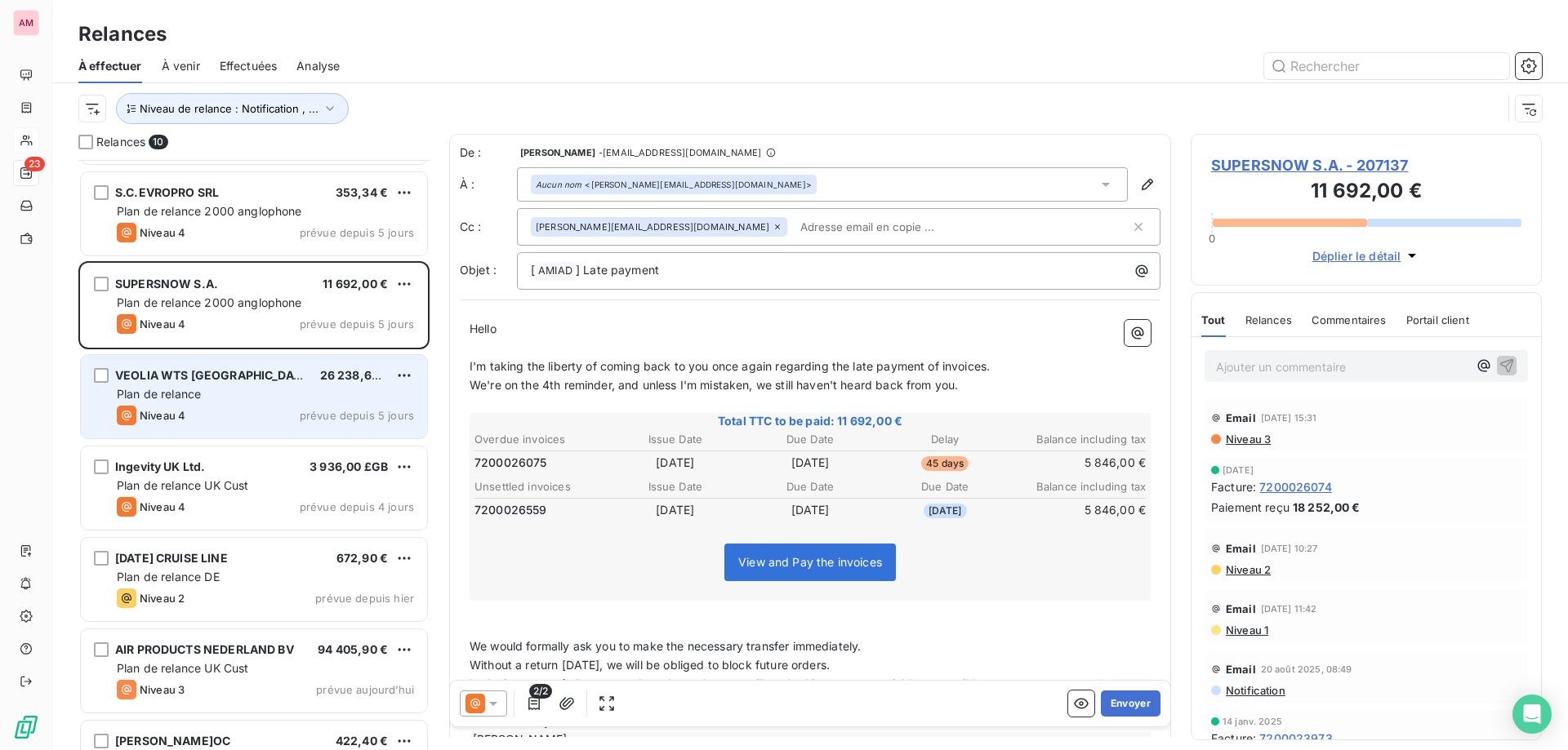
click at [252, 359] on div "VEOLIA WTS FRANCE 26 238,62 € Plan de relance Niveau 4 prévue depuis 5 jours" at bounding box center [254, 396] width 346 height 83
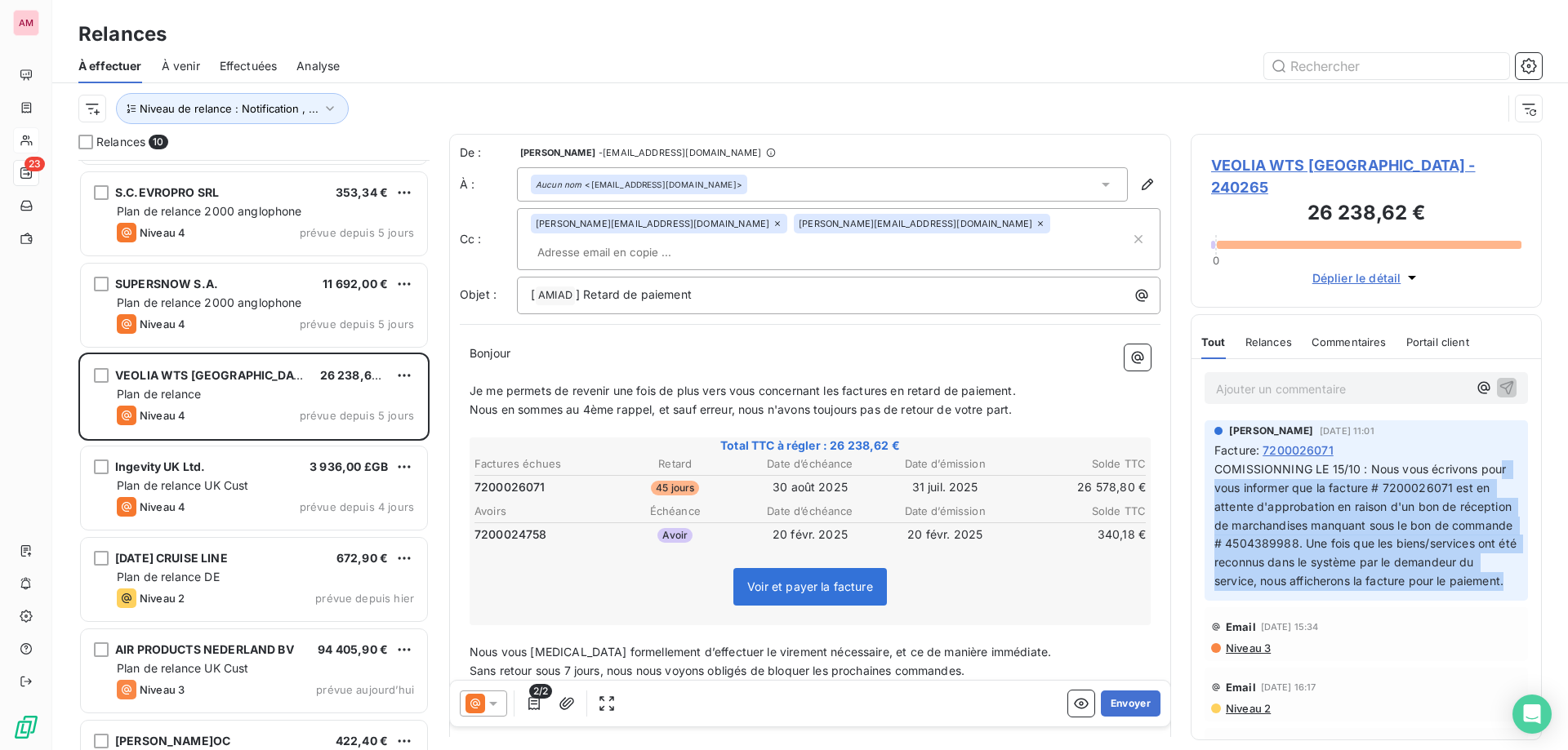
drag, startPoint x: 1237, startPoint y: 463, endPoint x: 1402, endPoint y: 578, distance: 201.1
click at [1402, 578] on p "COMISSIONNING LE 15/10 : Nous vous écrivons pour vous informer que la facture #…" at bounding box center [1365, 525] width 304 height 131
click at [1403, 579] on p "COMISSIONNING LE 15/10 : Nous vous écrivons pour vous informer que la facture #…" at bounding box center [1365, 525] width 304 height 131
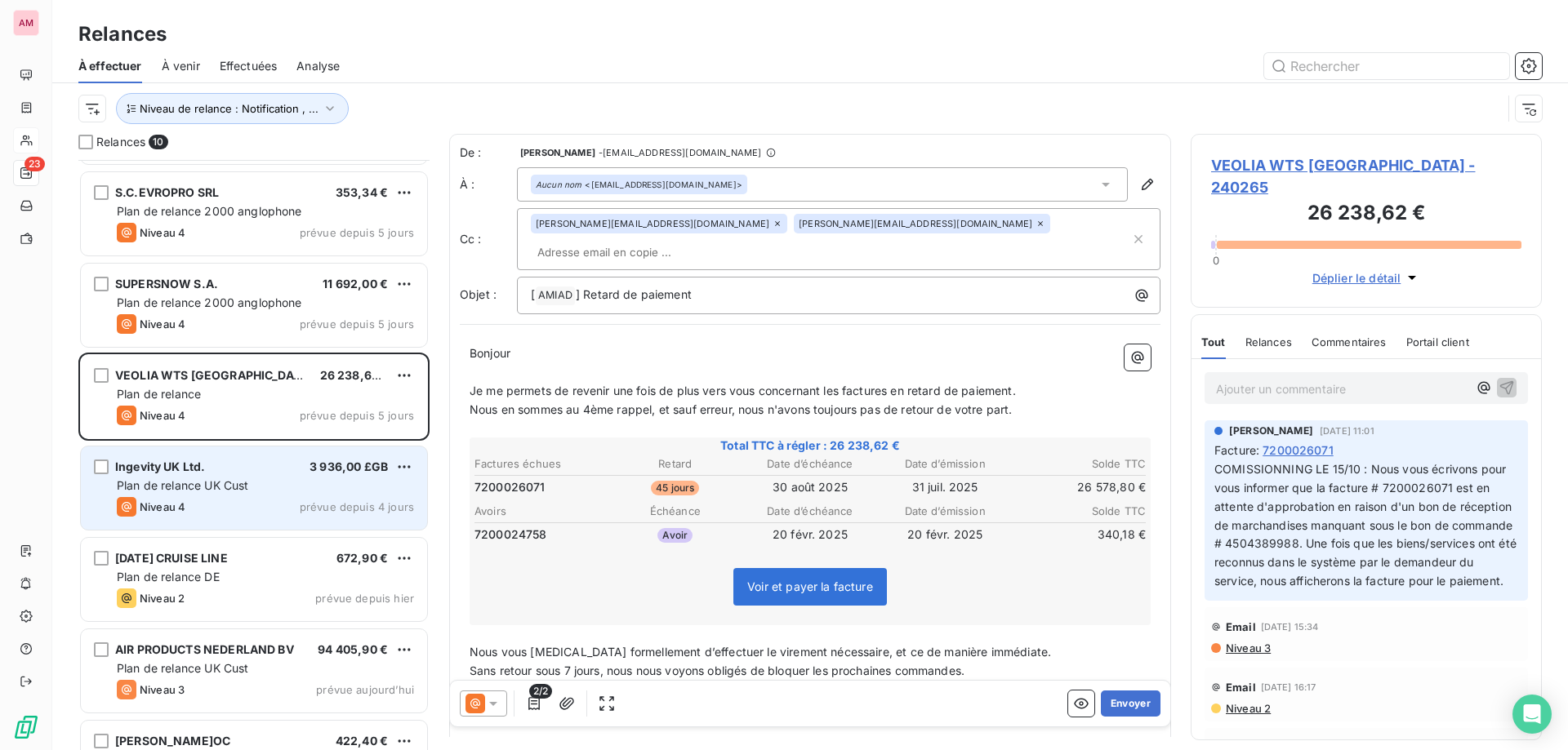
click at [186, 492] on span "Plan de relance UK Cust" at bounding box center [183, 484] width 131 height 14
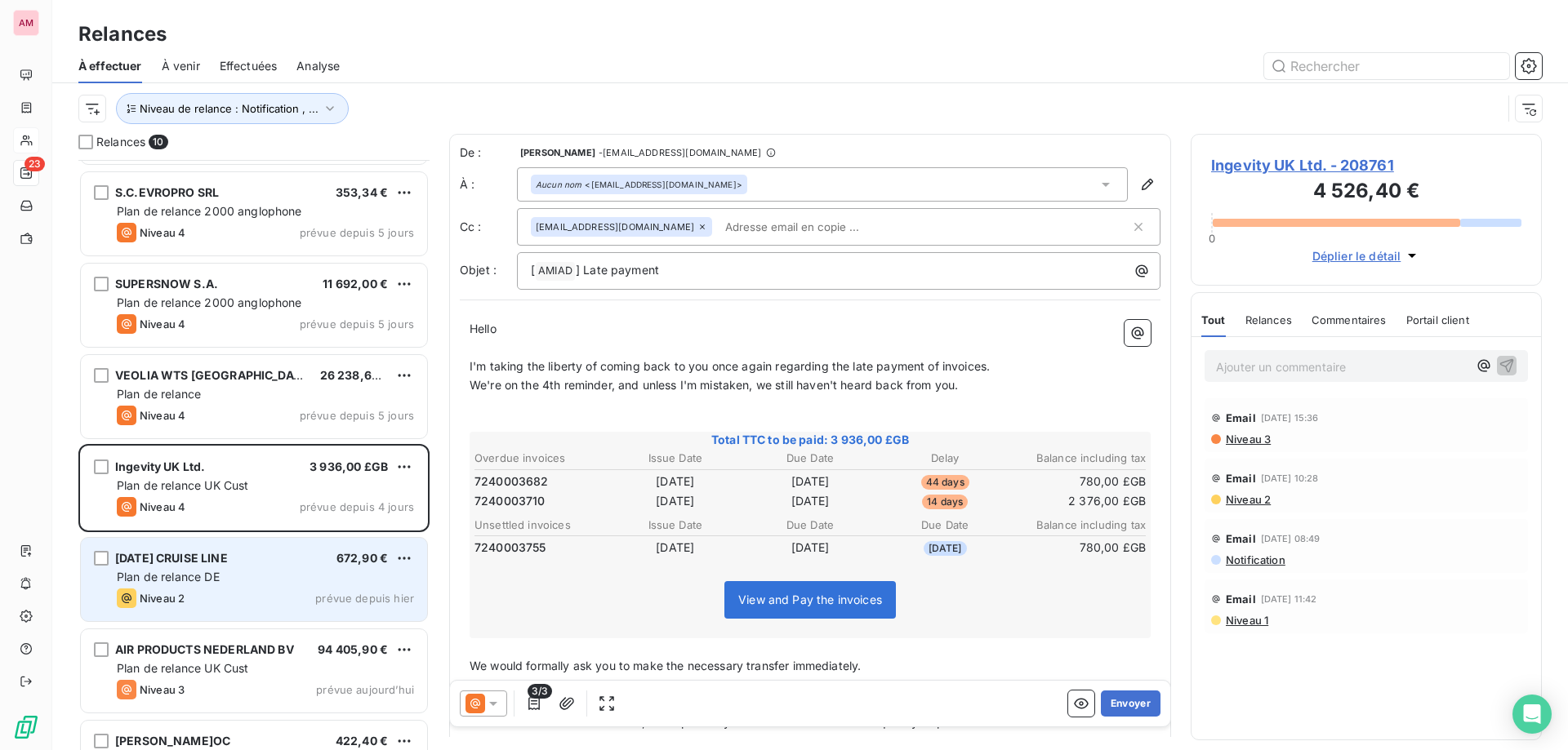
click at [251, 601] on div "Niveau 2 prévue depuis hier" at bounding box center [266, 599] width 297 height 20
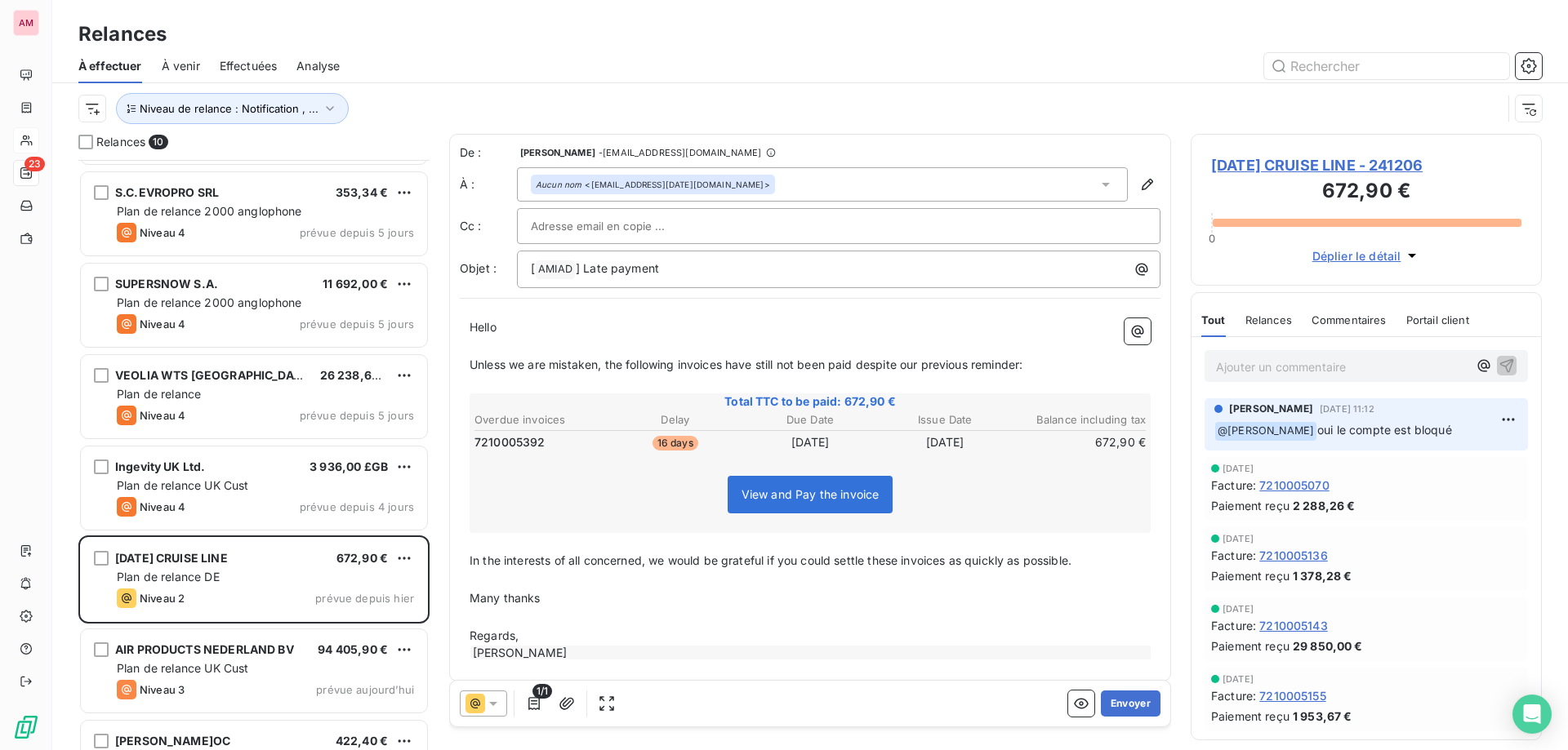
scroll to position [325, 0]
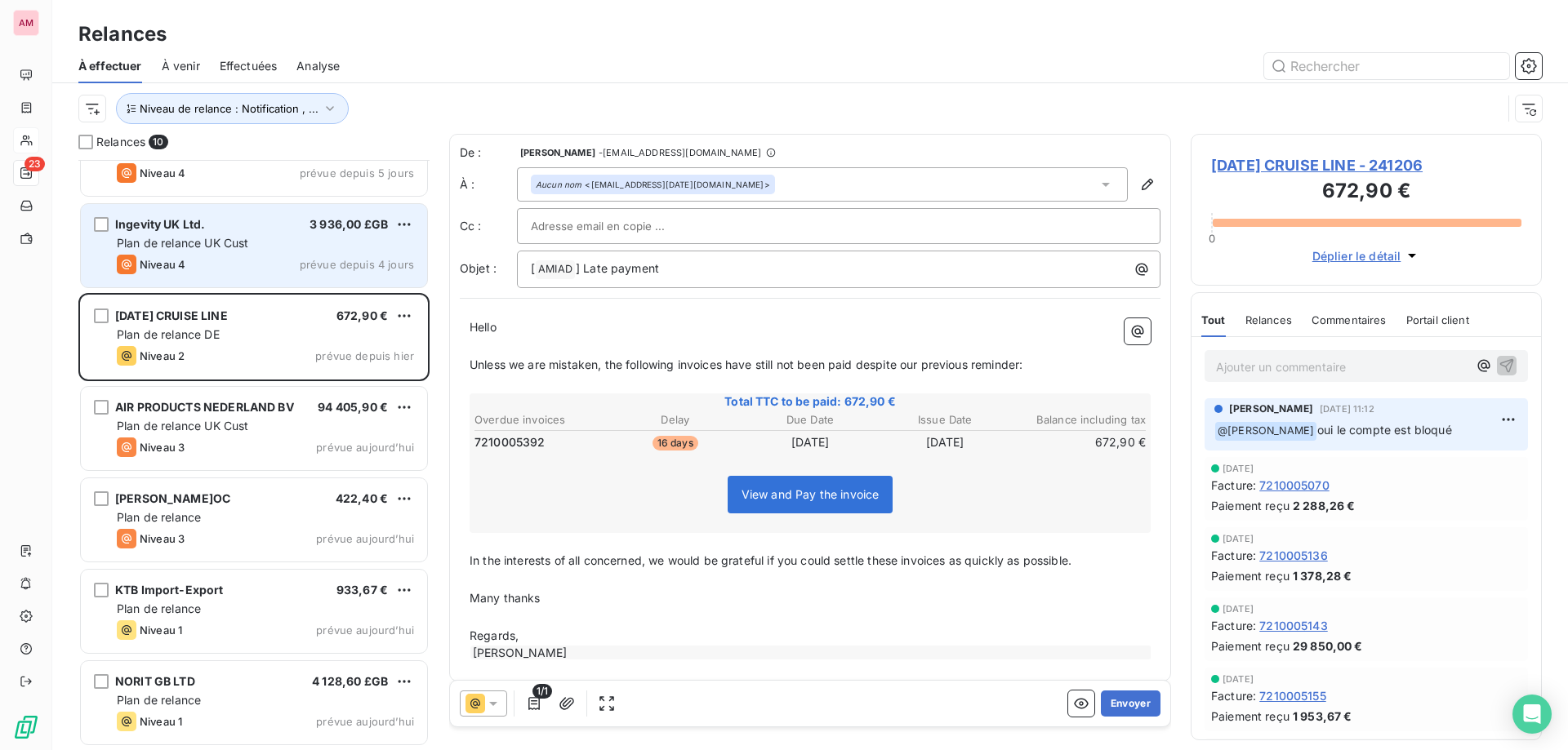
click at [327, 259] on span "prévue depuis 4 jours" at bounding box center [357, 265] width 114 height 14
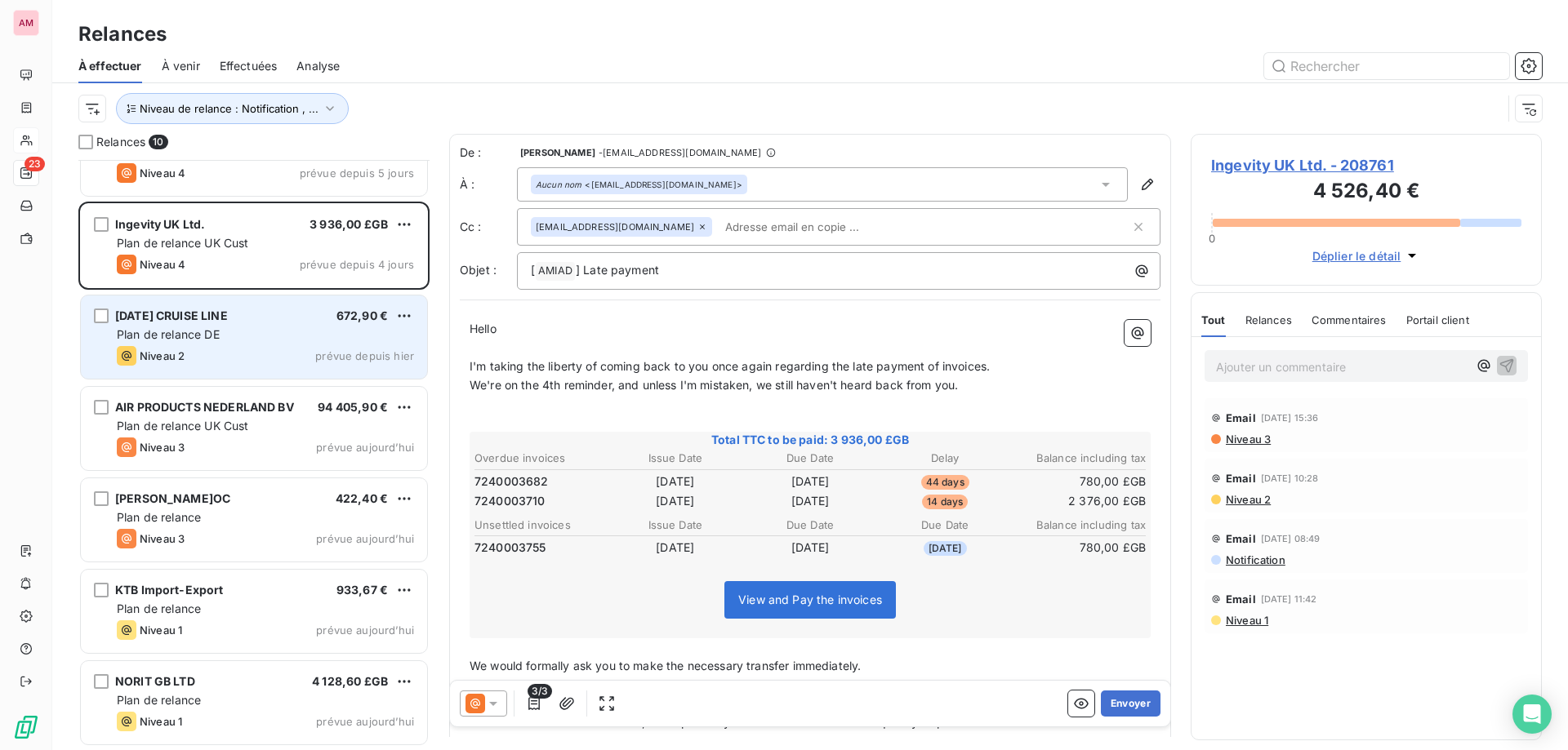
click at [320, 312] on div "[DATE] CRUISE LINE 672,90 €" at bounding box center [266, 316] width 297 height 14
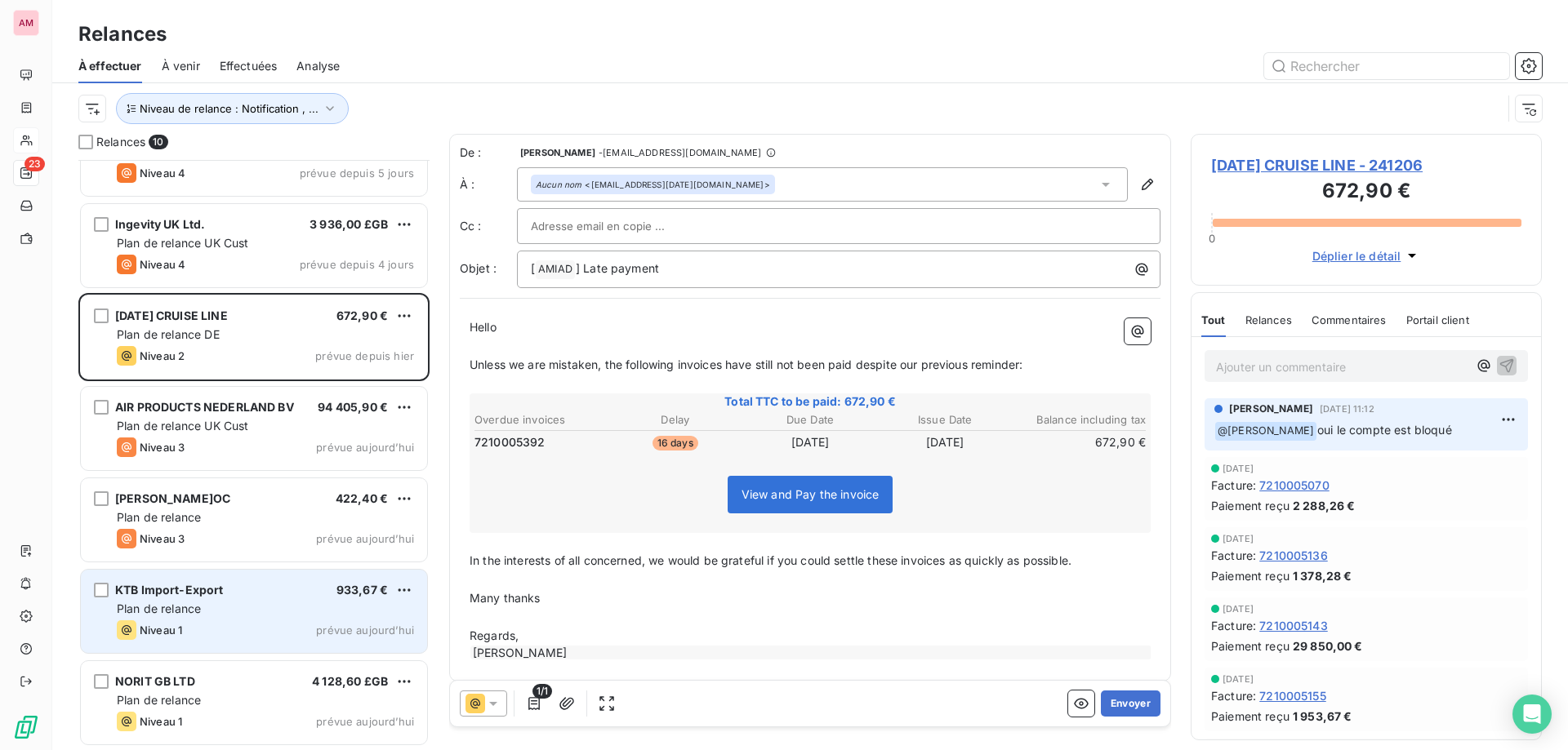
click at [319, 622] on div "Niveau 1 prévue aujourd’hui" at bounding box center [266, 630] width 297 height 20
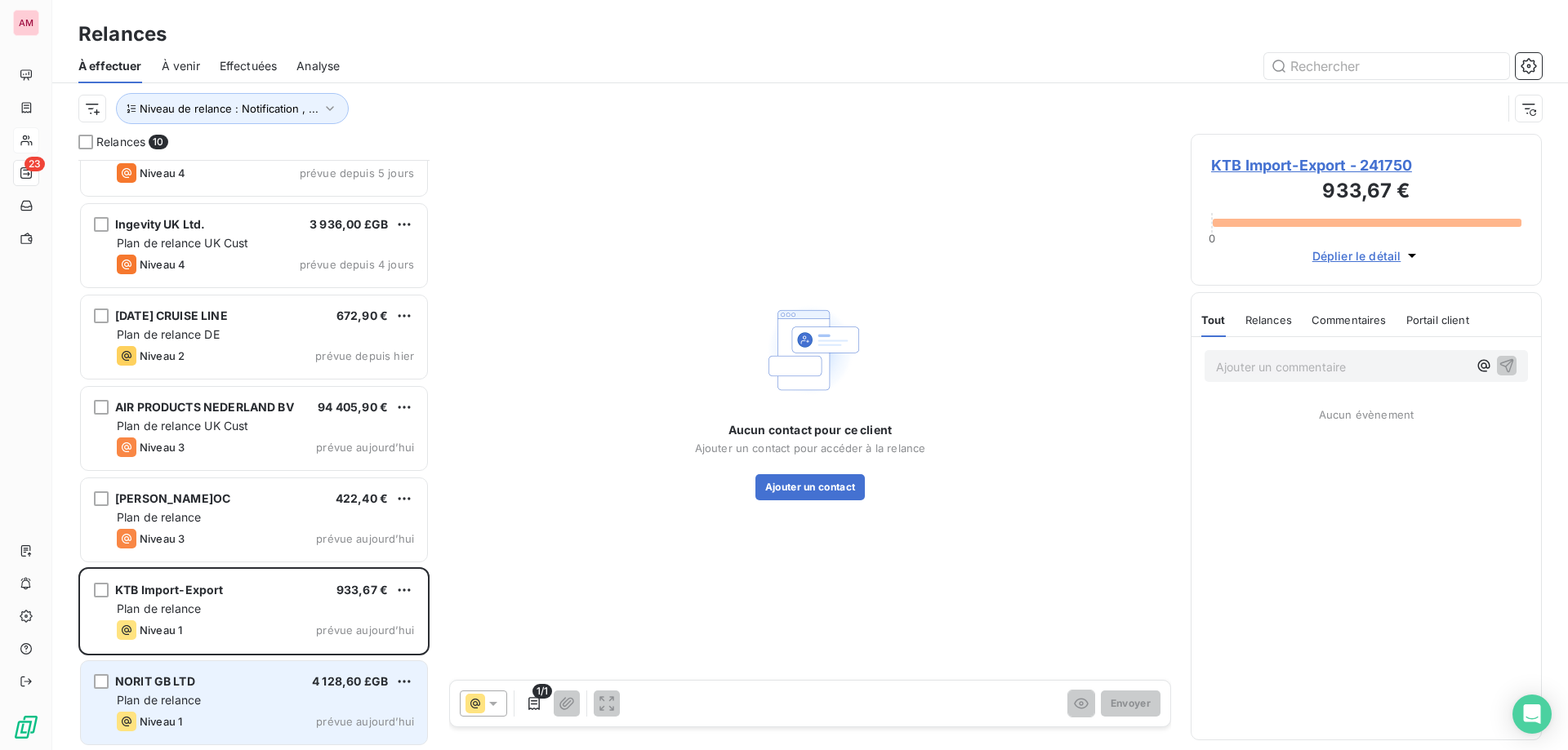
click at [165, 710] on div "NORIT GB LTD 4 128,60 £GB Plan de relance Niveau 1 prévue [DATE]" at bounding box center [254, 702] width 346 height 83
